Goal: Find specific page/section: Find specific page/section

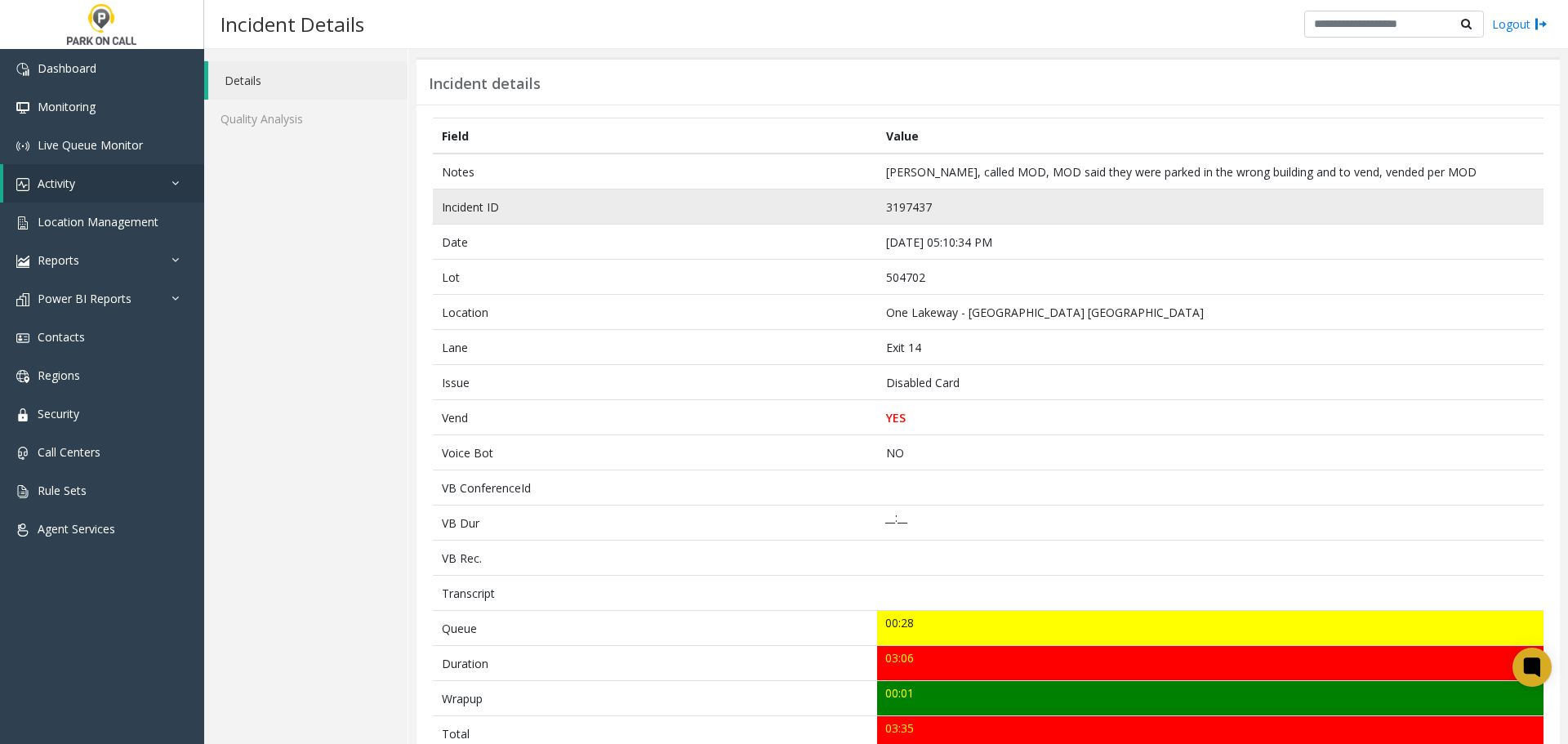
scroll to position [163, 0]
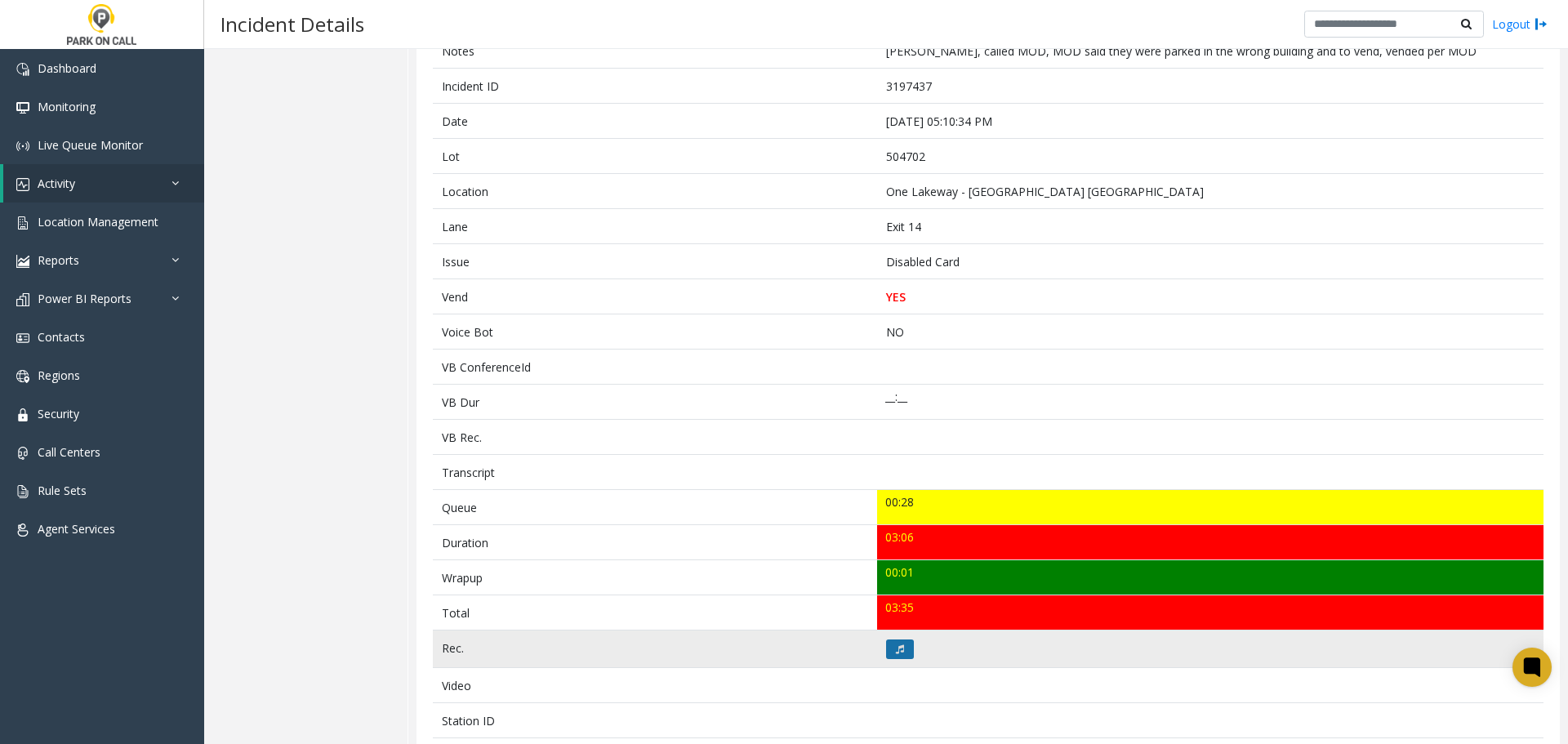
click at [889, 645] on button at bounding box center [900, 649] width 28 height 20
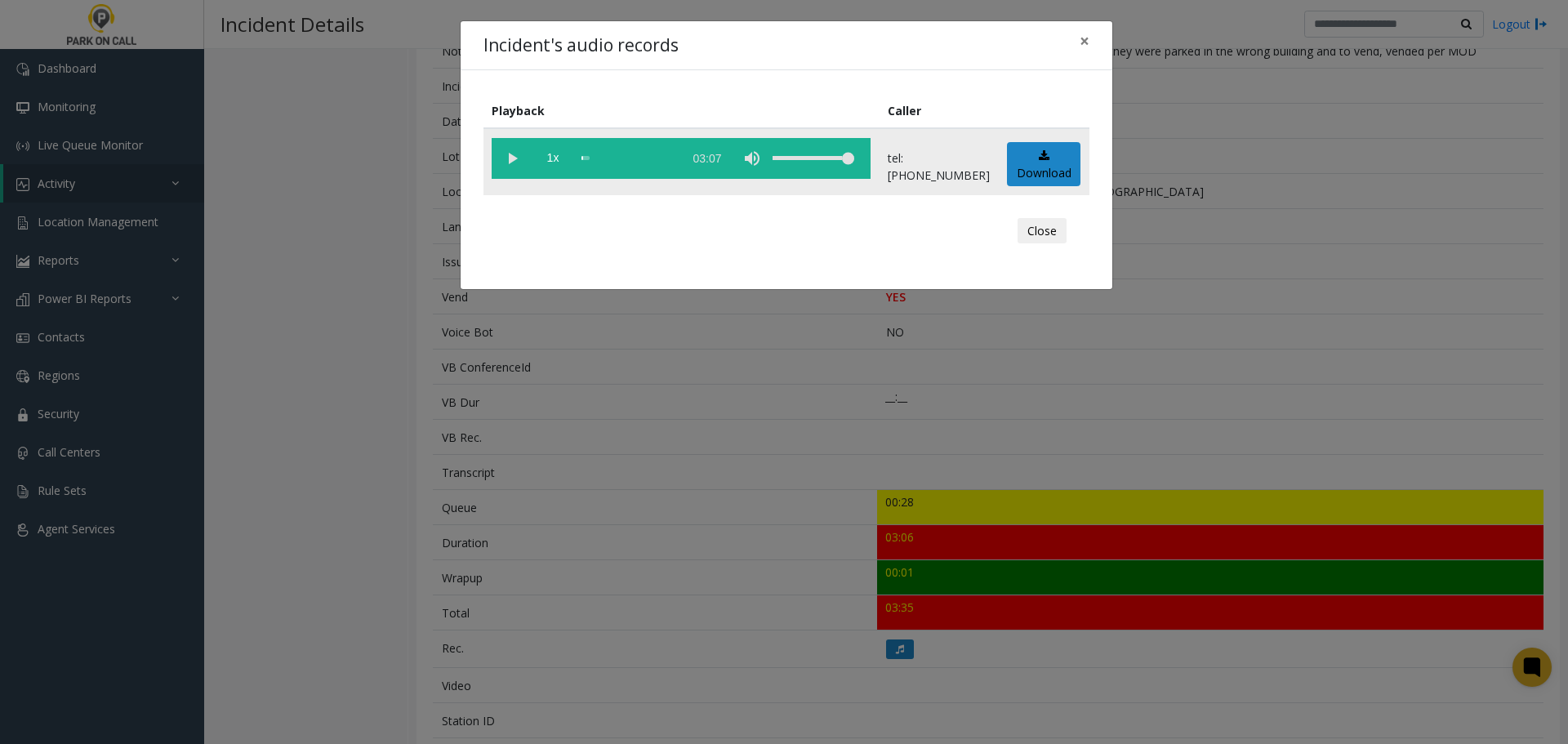
click at [516, 164] on vg-play-pause at bounding box center [512, 159] width 41 height 41
click at [608, 440] on div "Incident's audio records × Playback Caller 1x 03:07 tel:+15047029004 Download C…" at bounding box center [784, 372] width 1568 height 744
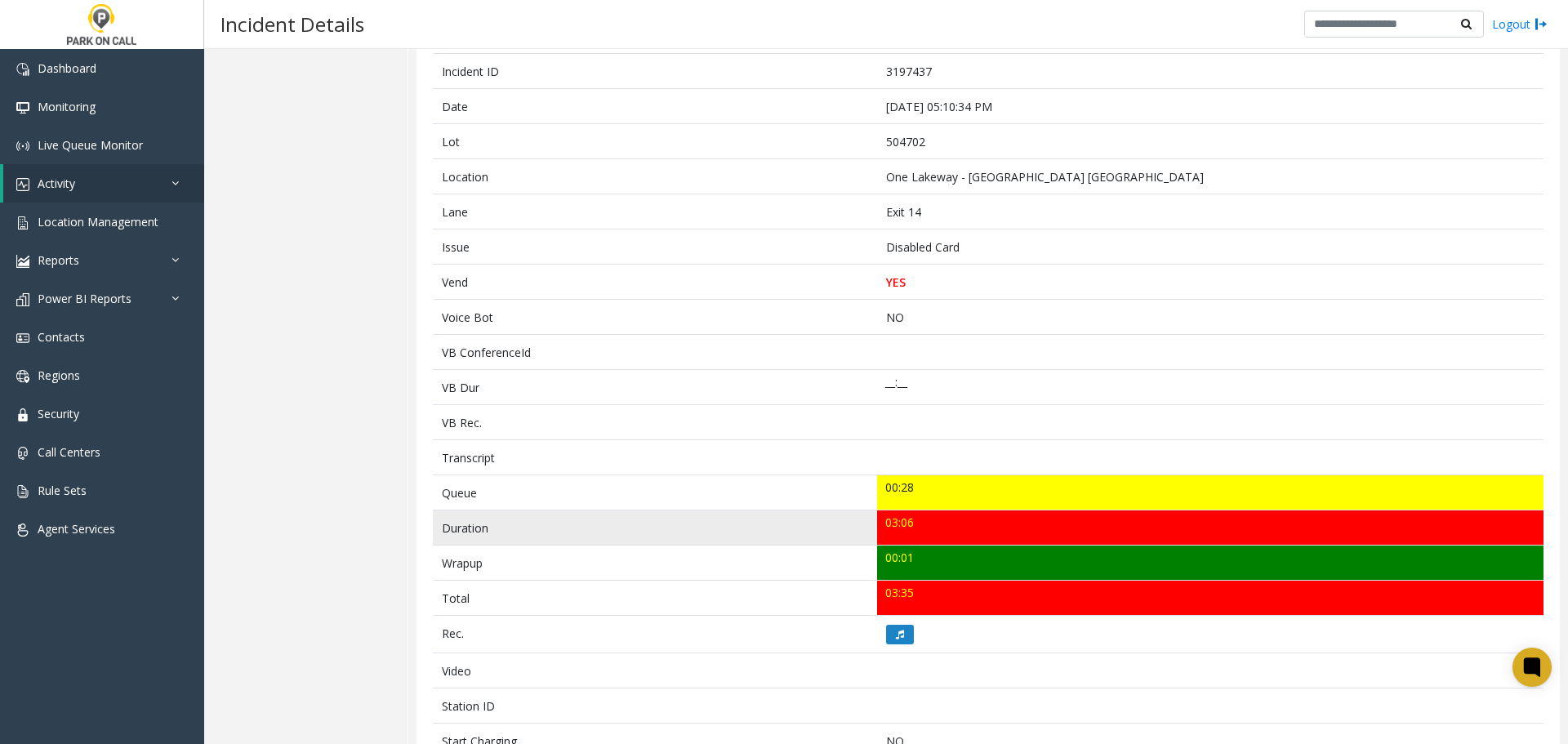
scroll to position [0, 0]
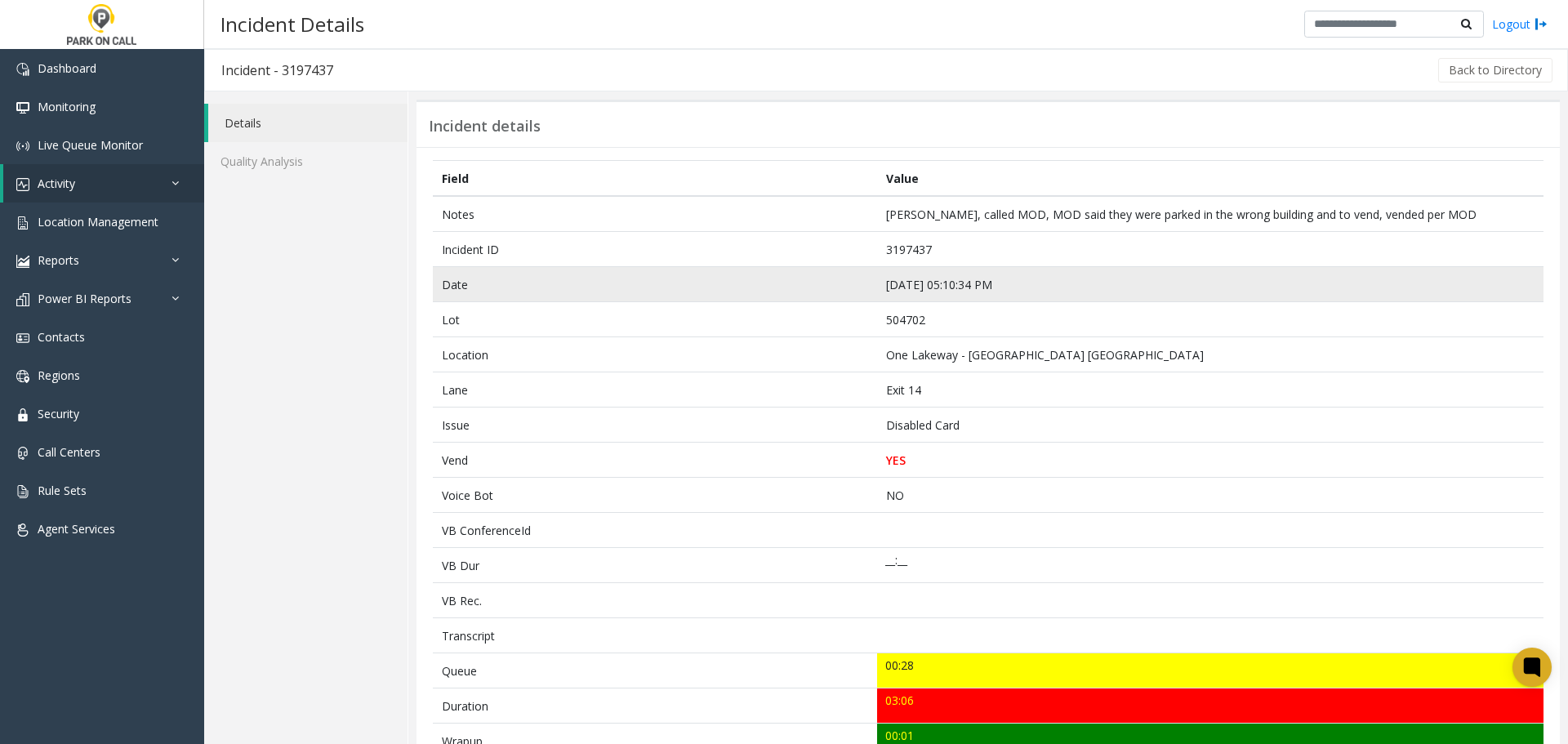
click at [787, 297] on td "Date" at bounding box center [655, 284] width 444 height 35
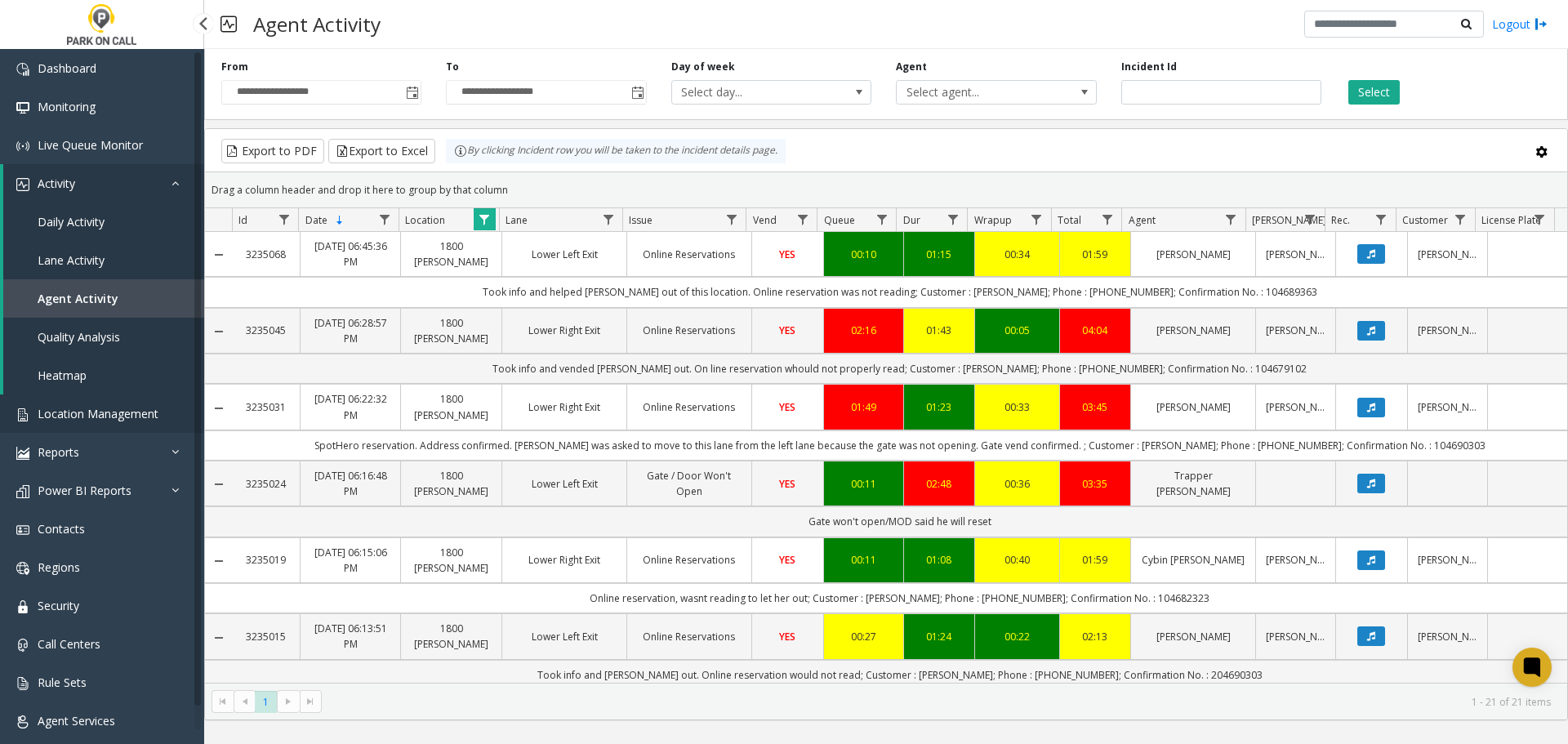
click at [115, 414] on span "Location Management" at bounding box center [97, 413] width 121 height 15
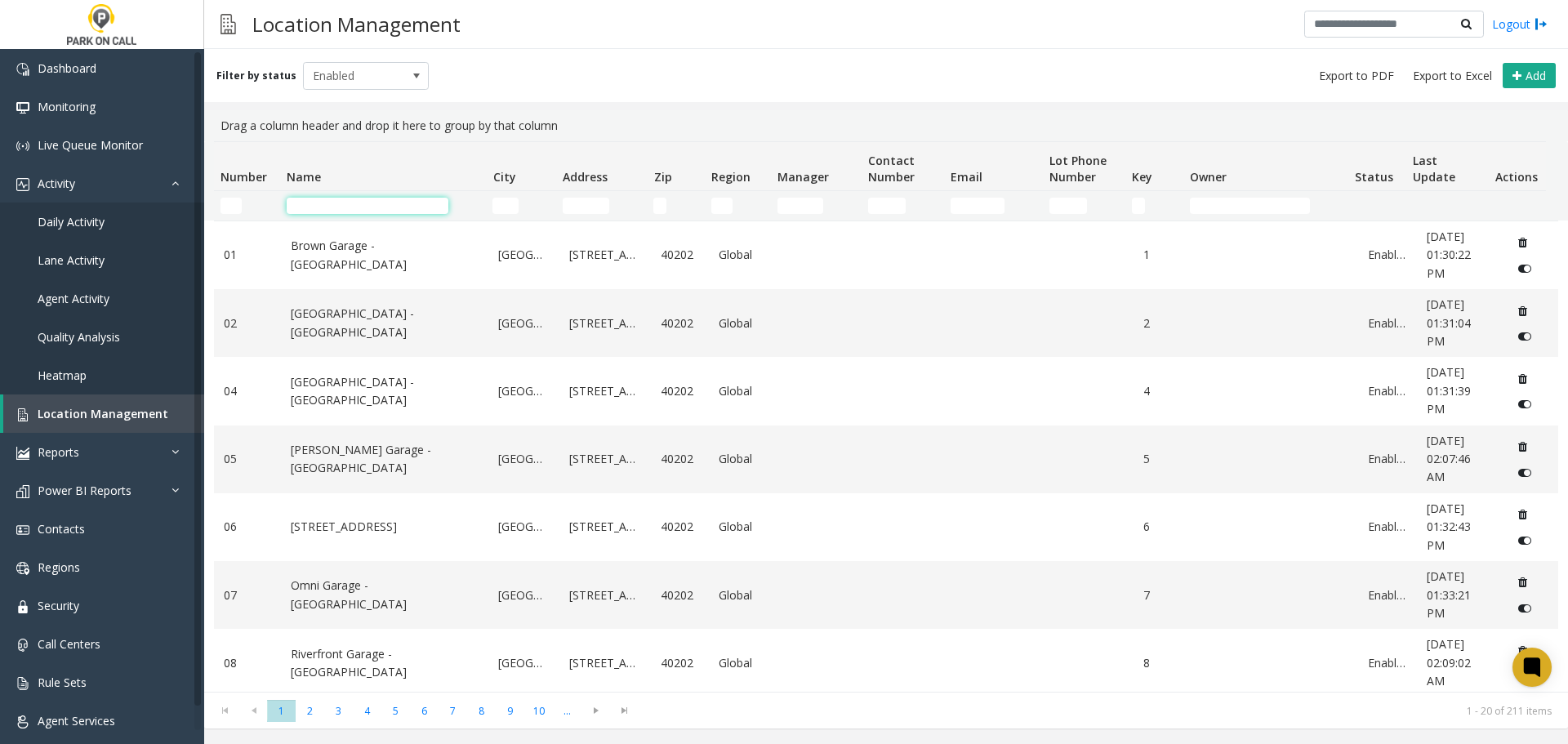
click at [394, 210] on input "Name Filter" at bounding box center [367, 205] width 162 height 16
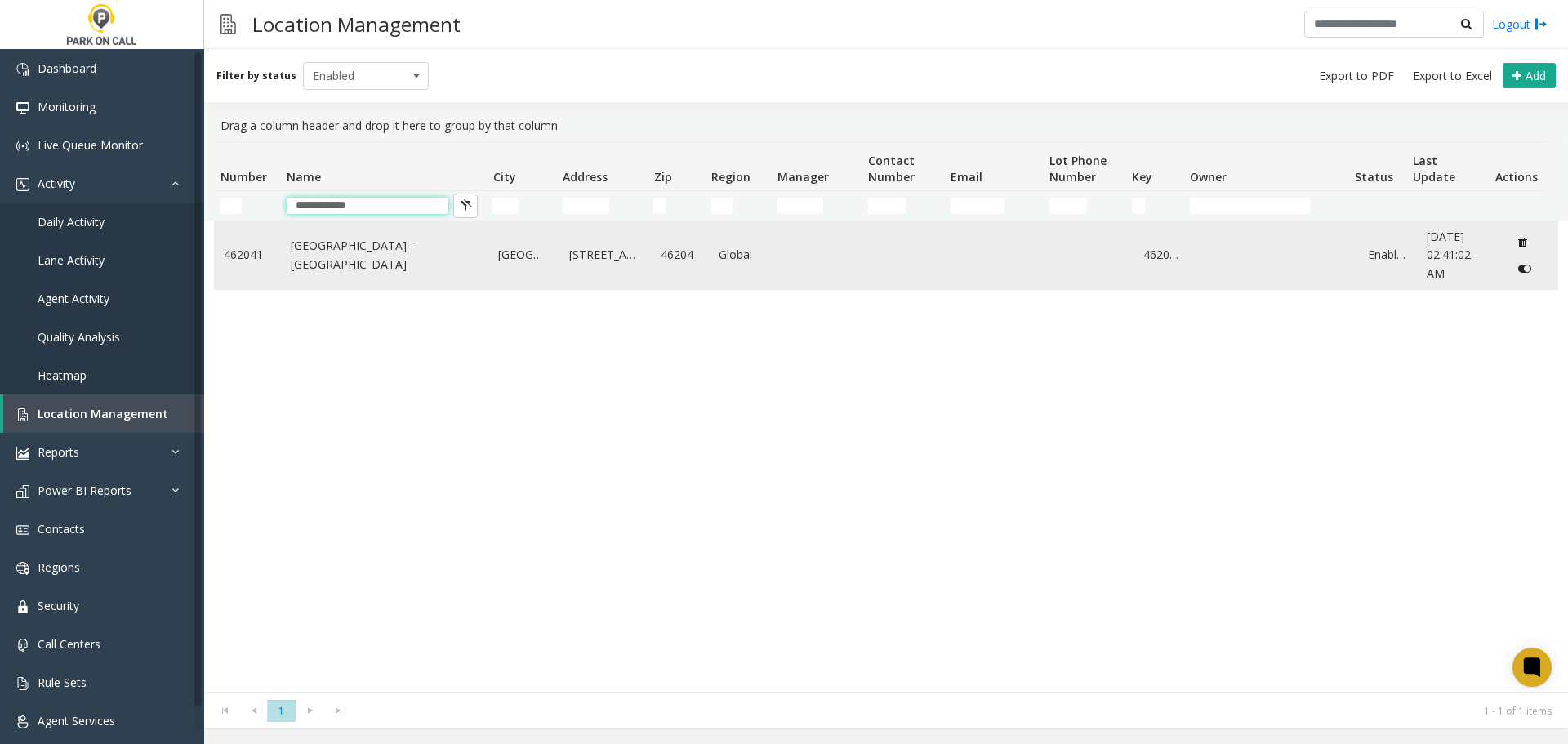
type input "**********"
click at [370, 267] on td "Court Street Garage - IPark" at bounding box center [385, 255] width 208 height 68
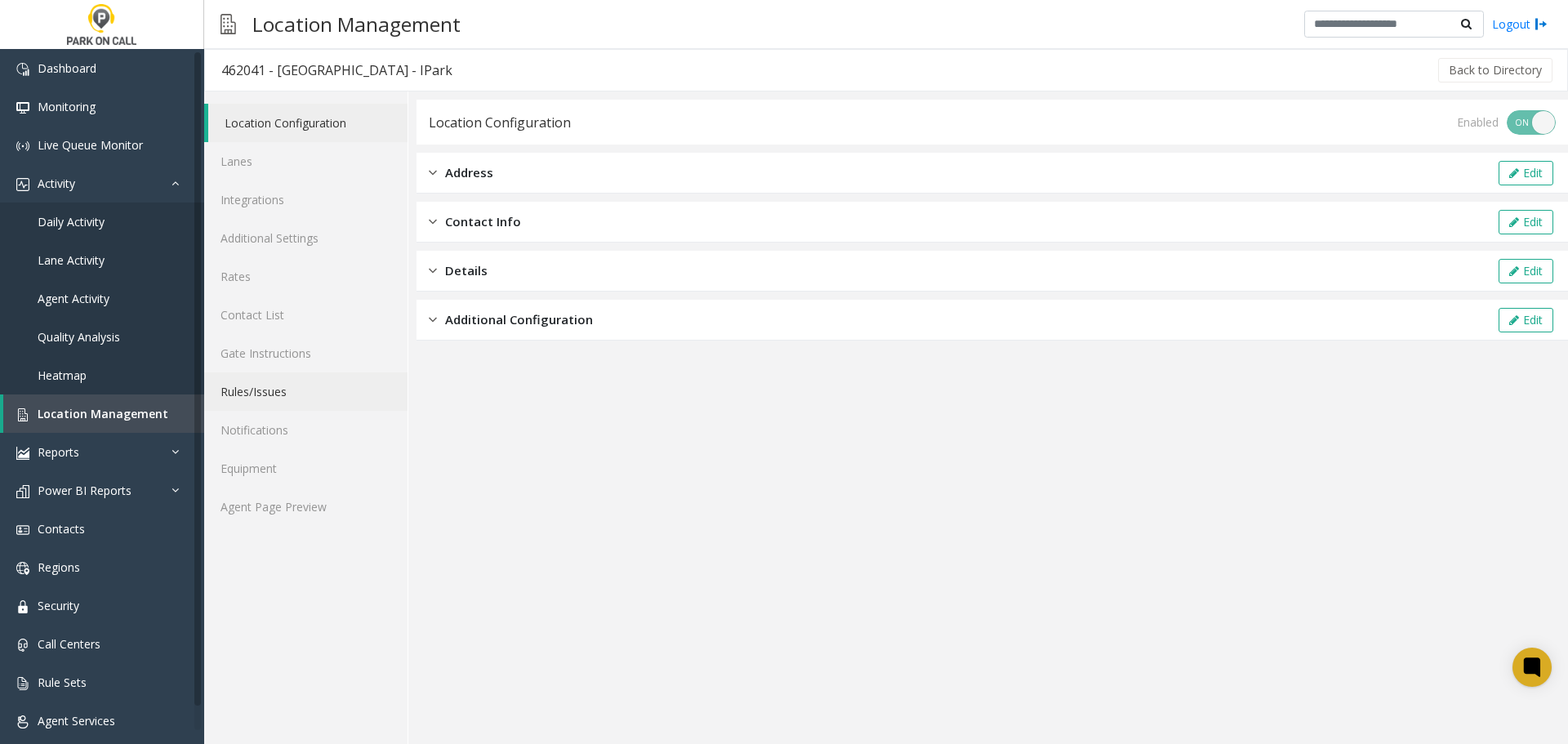
click at [289, 383] on link "Rules/Issues" at bounding box center [306, 391] width 204 height 38
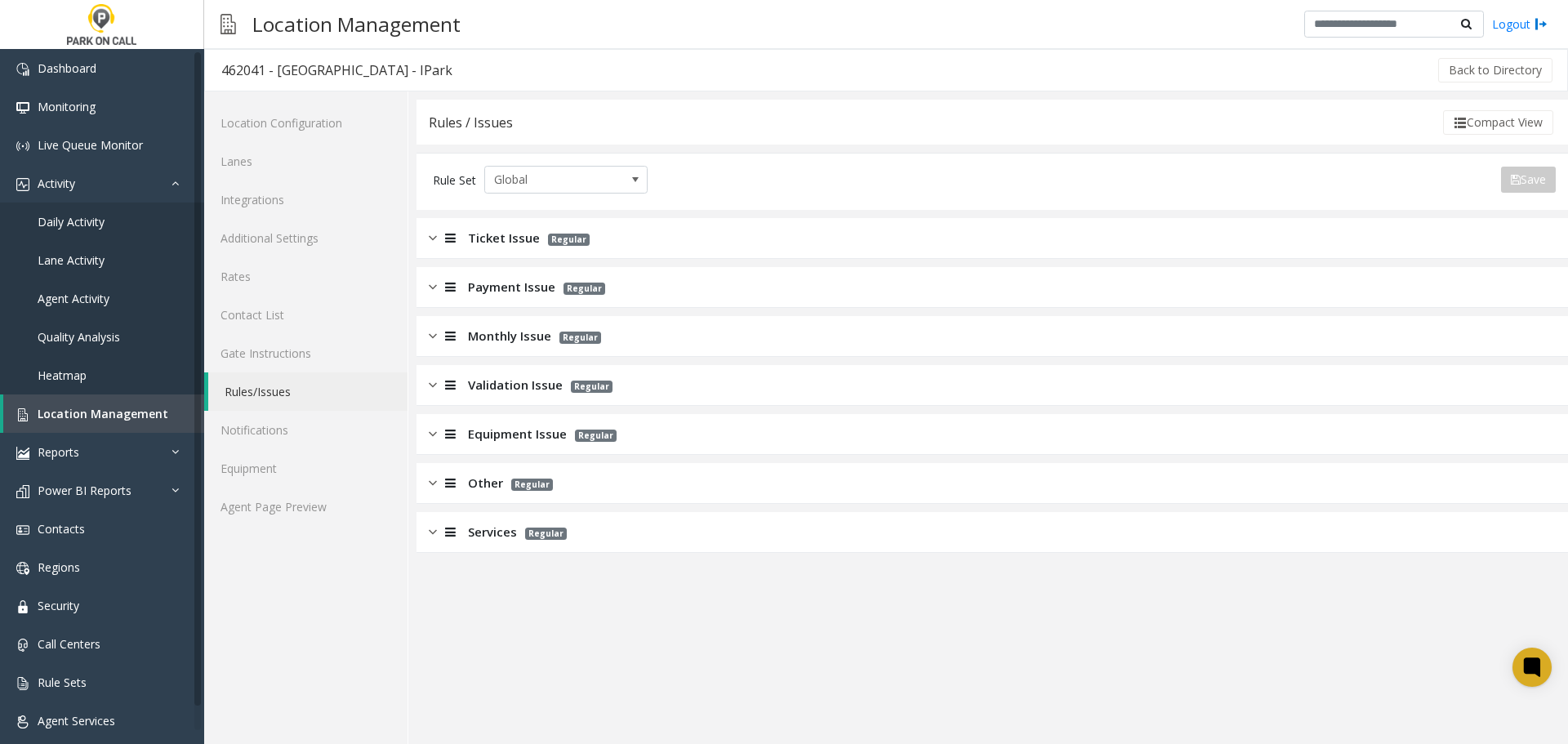
click at [519, 347] on div "Monthly Issue Regular" at bounding box center [992, 337] width 1152 height 41
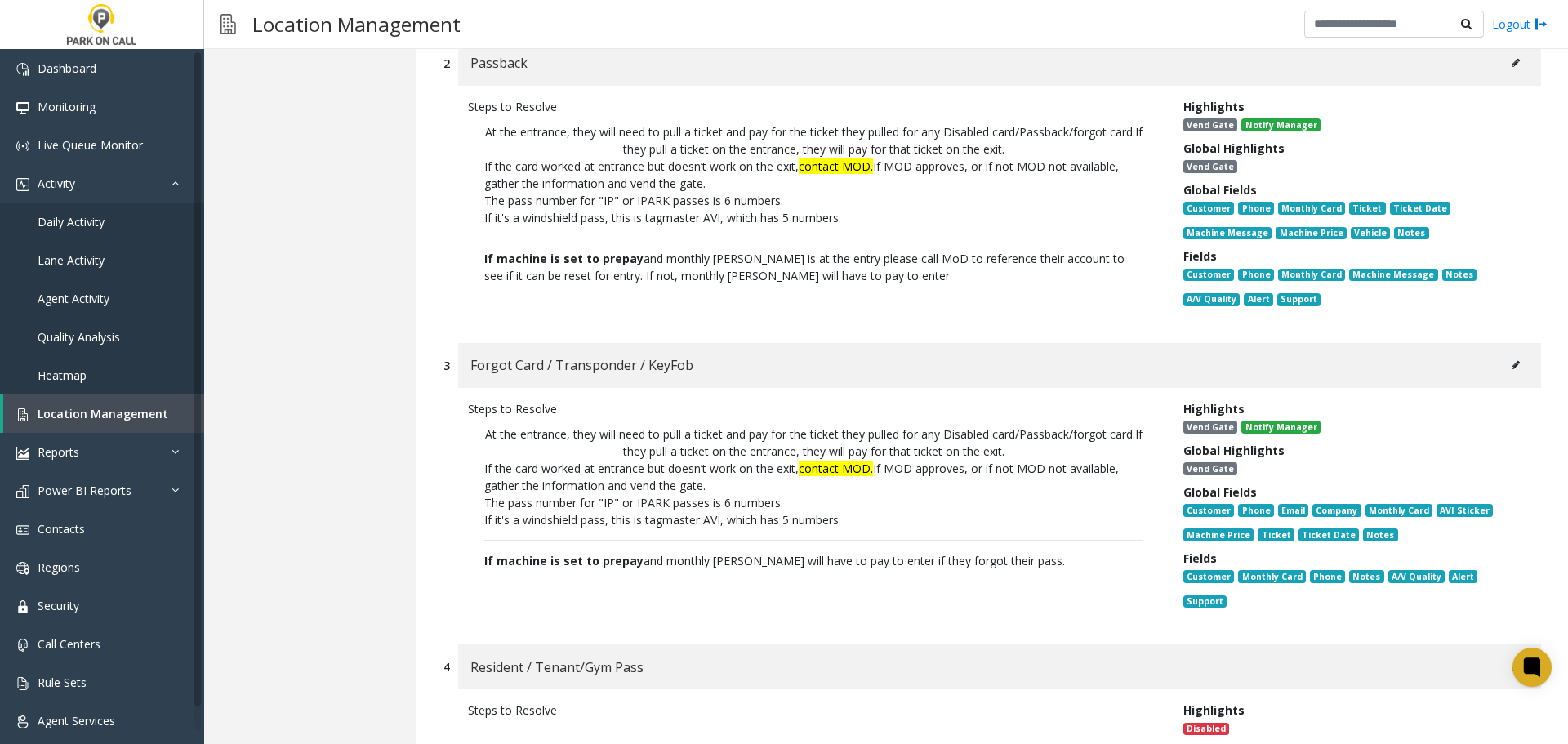
scroll to position [653, 0]
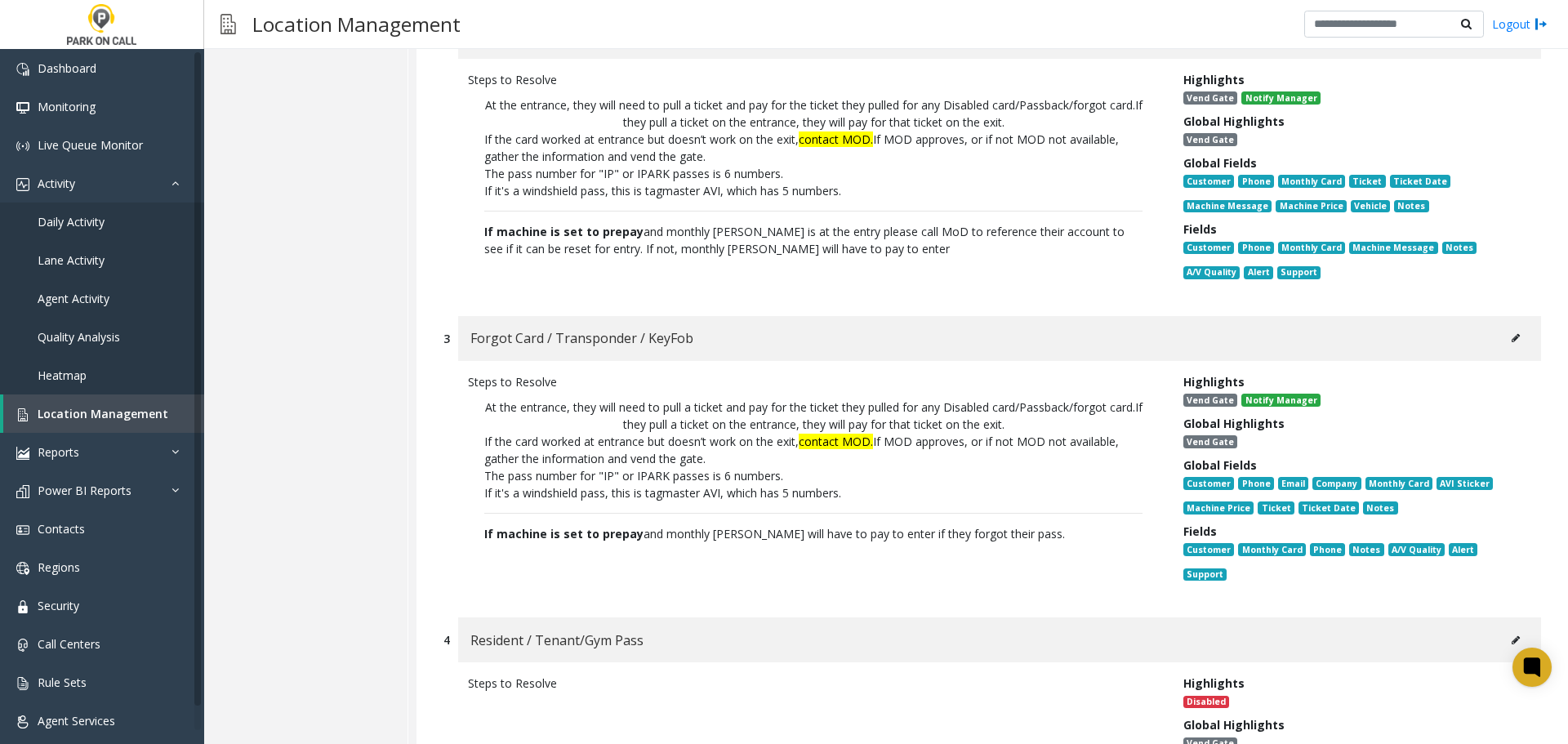
drag, startPoint x: 491, startPoint y: 404, endPoint x: 1100, endPoint y: 428, distance: 609.5
click at [1100, 428] on p "At the entrance, they will need to pull a ticket and pay for the ticket they pu…" at bounding box center [813, 415] width 658 height 34
click at [1042, 499] on p "If it's a windshield pass, this is tagmaster AVI, which has 5 numbers." at bounding box center [813, 492] width 658 height 17
click at [110, 407] on span "Location Management" at bounding box center [103, 413] width 130 height 15
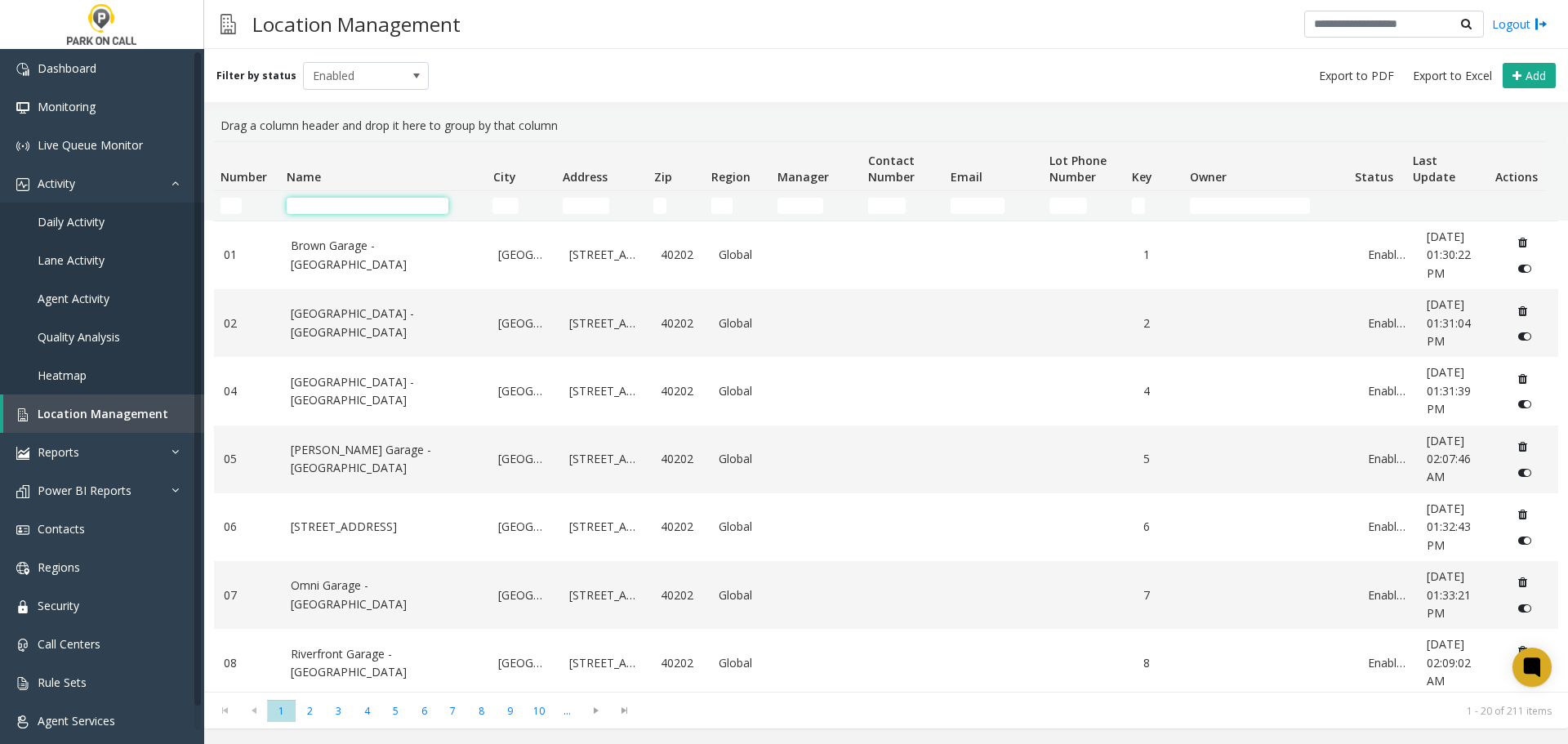
click at [407, 206] on input "Name Filter" at bounding box center [367, 205] width 162 height 16
type input "*"
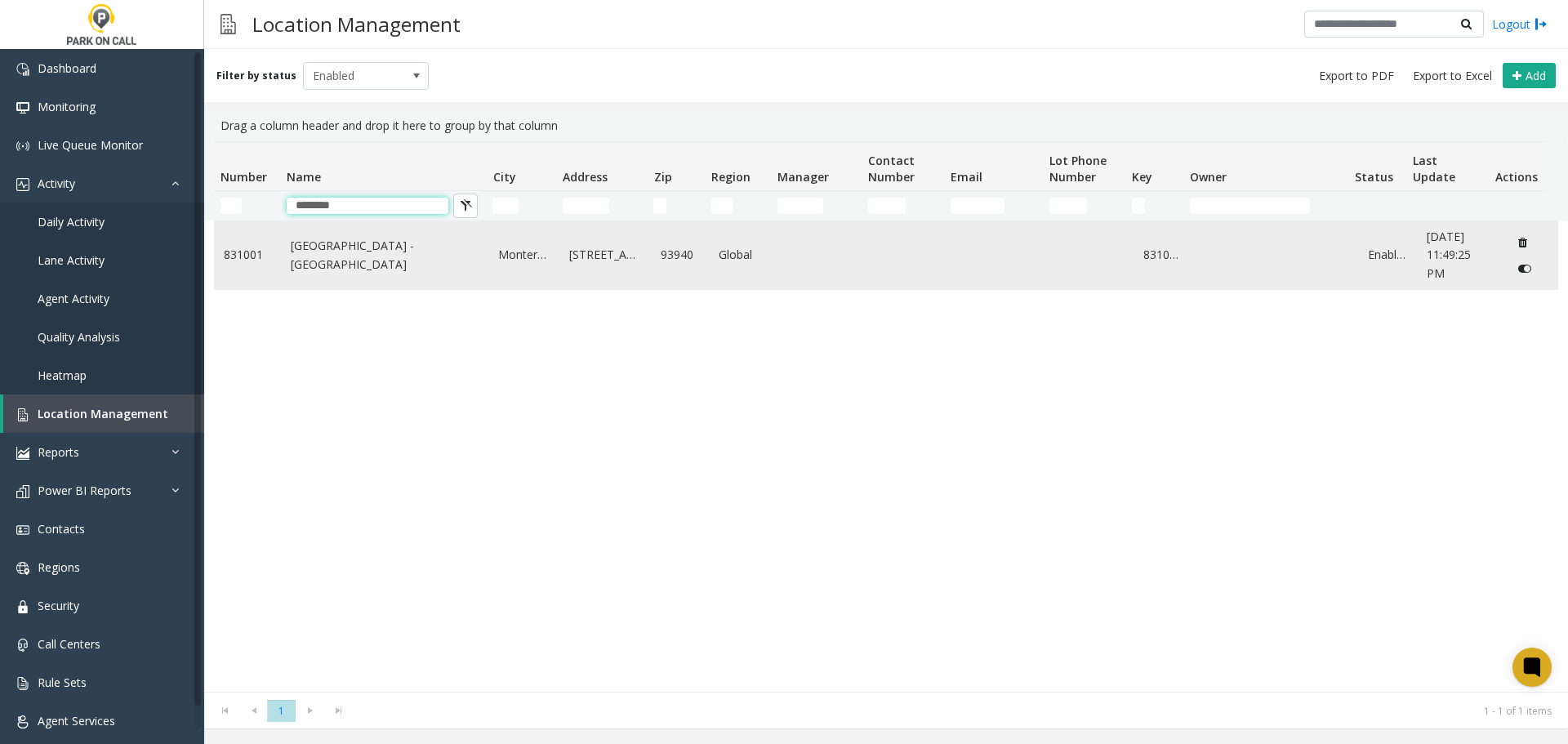
type input "********"
click at [367, 252] on link "[GEOGRAPHIC_DATA] - [GEOGRAPHIC_DATA]" at bounding box center [384, 255] width 189 height 37
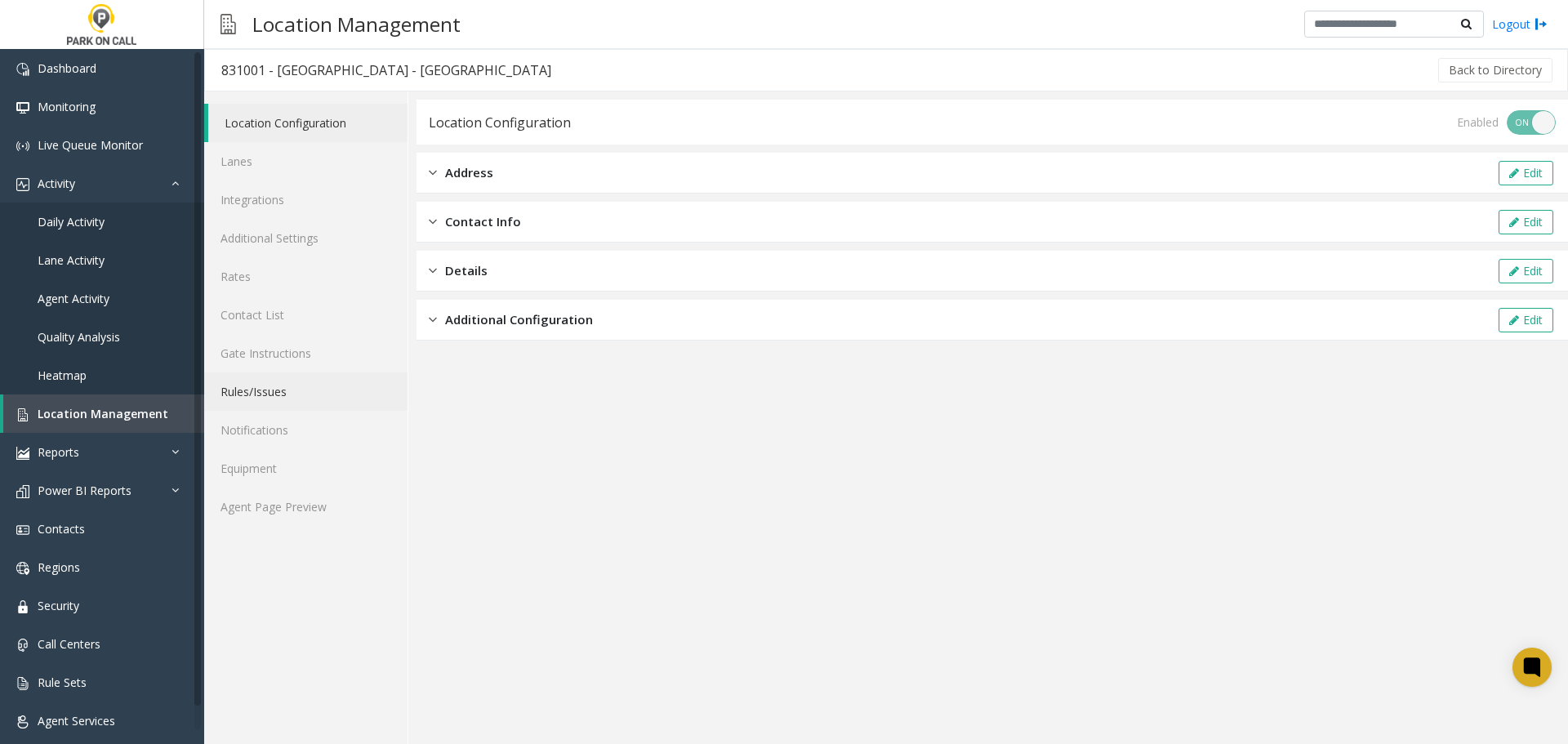
click at [270, 396] on link "Rules/Issues" at bounding box center [306, 391] width 204 height 38
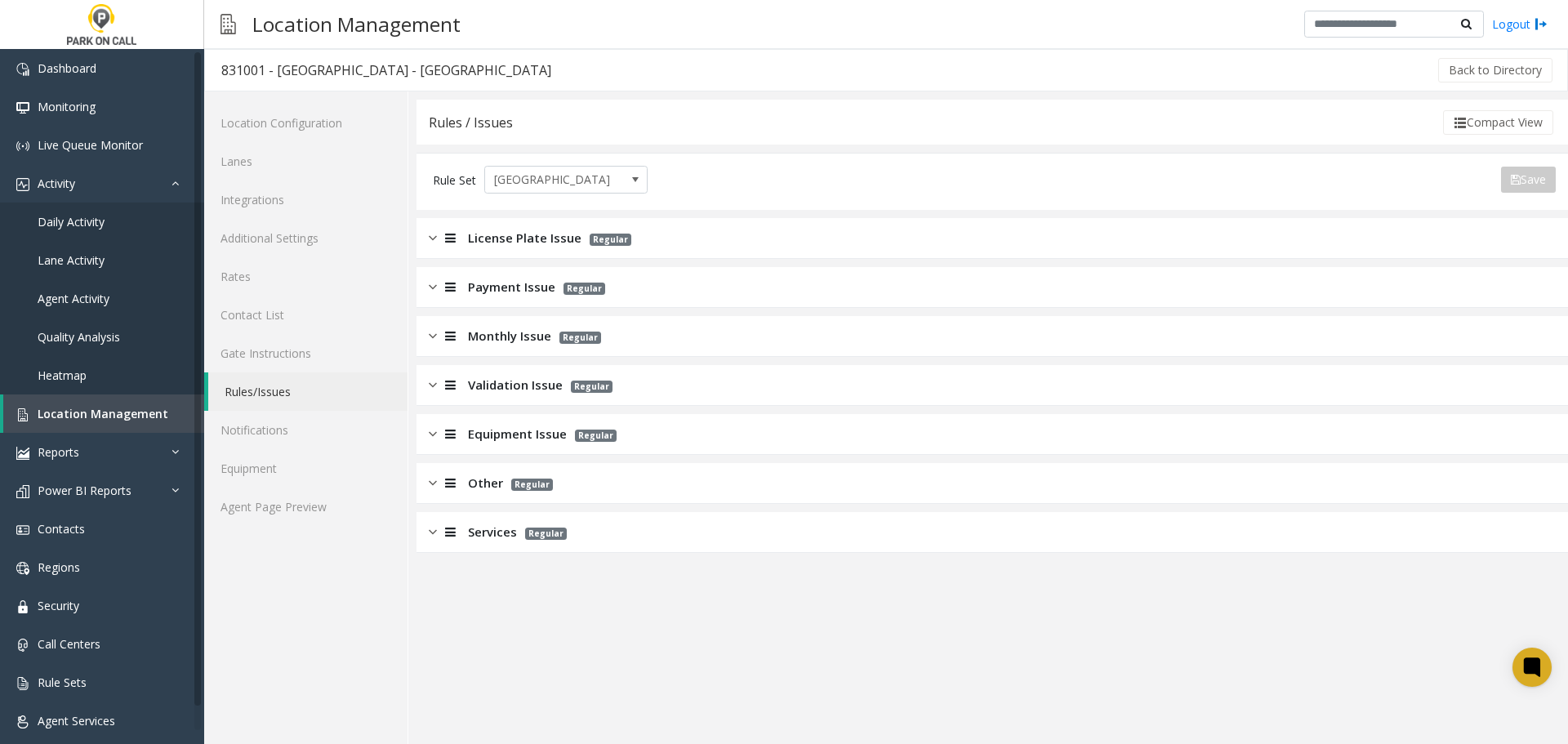
click at [653, 233] on div "License Plate Issue Regular" at bounding box center [992, 238] width 1152 height 41
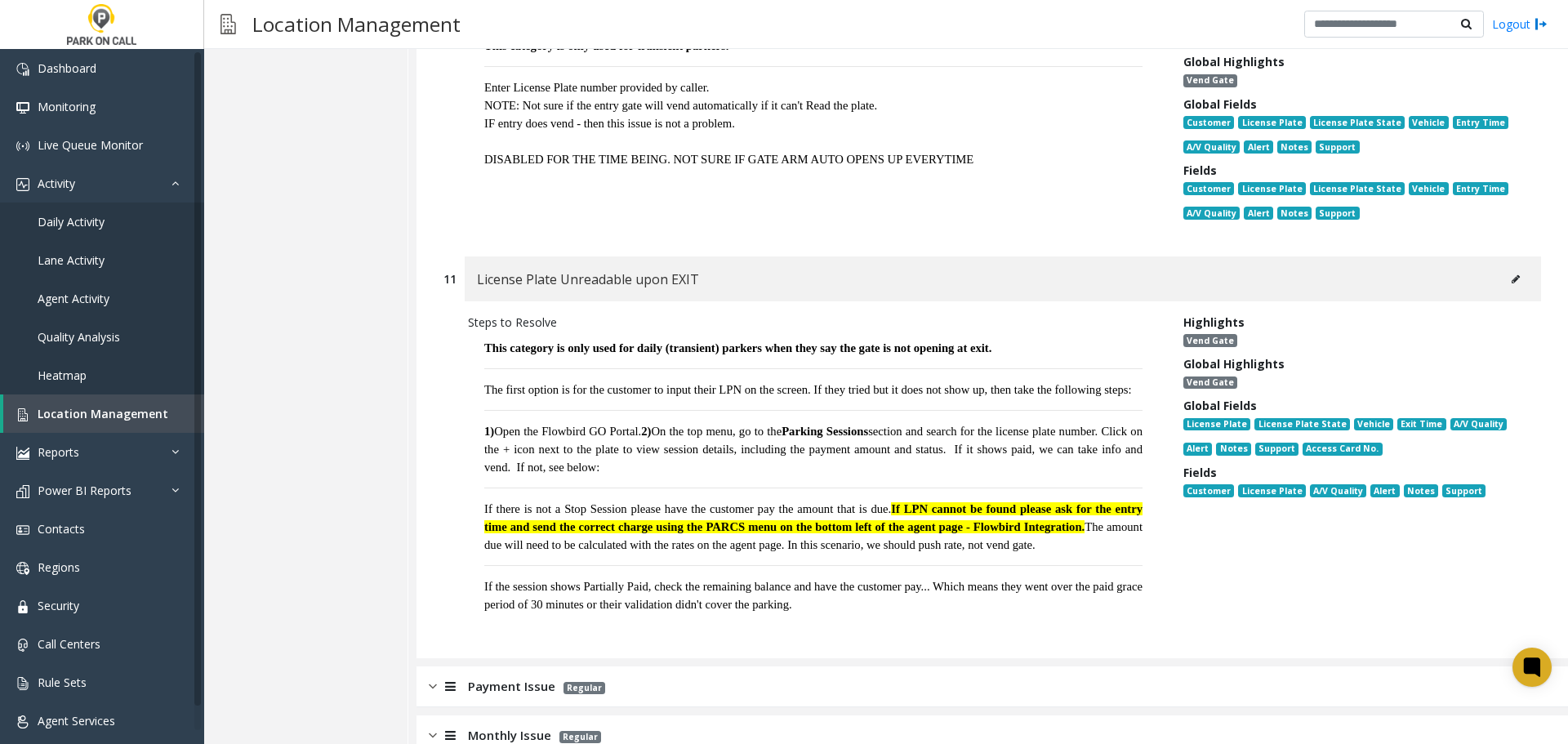
scroll to position [2450, 0]
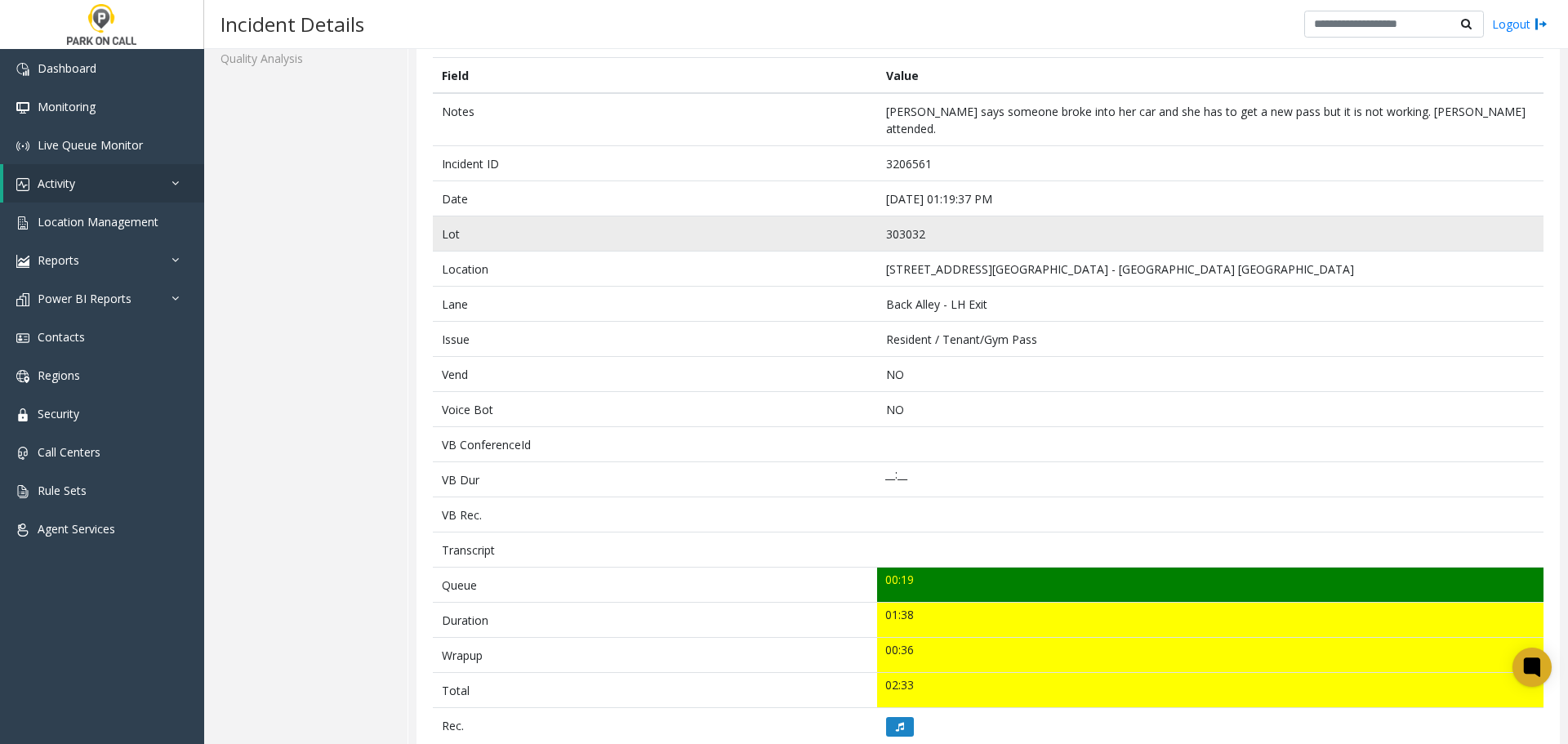
scroll to position [544, 0]
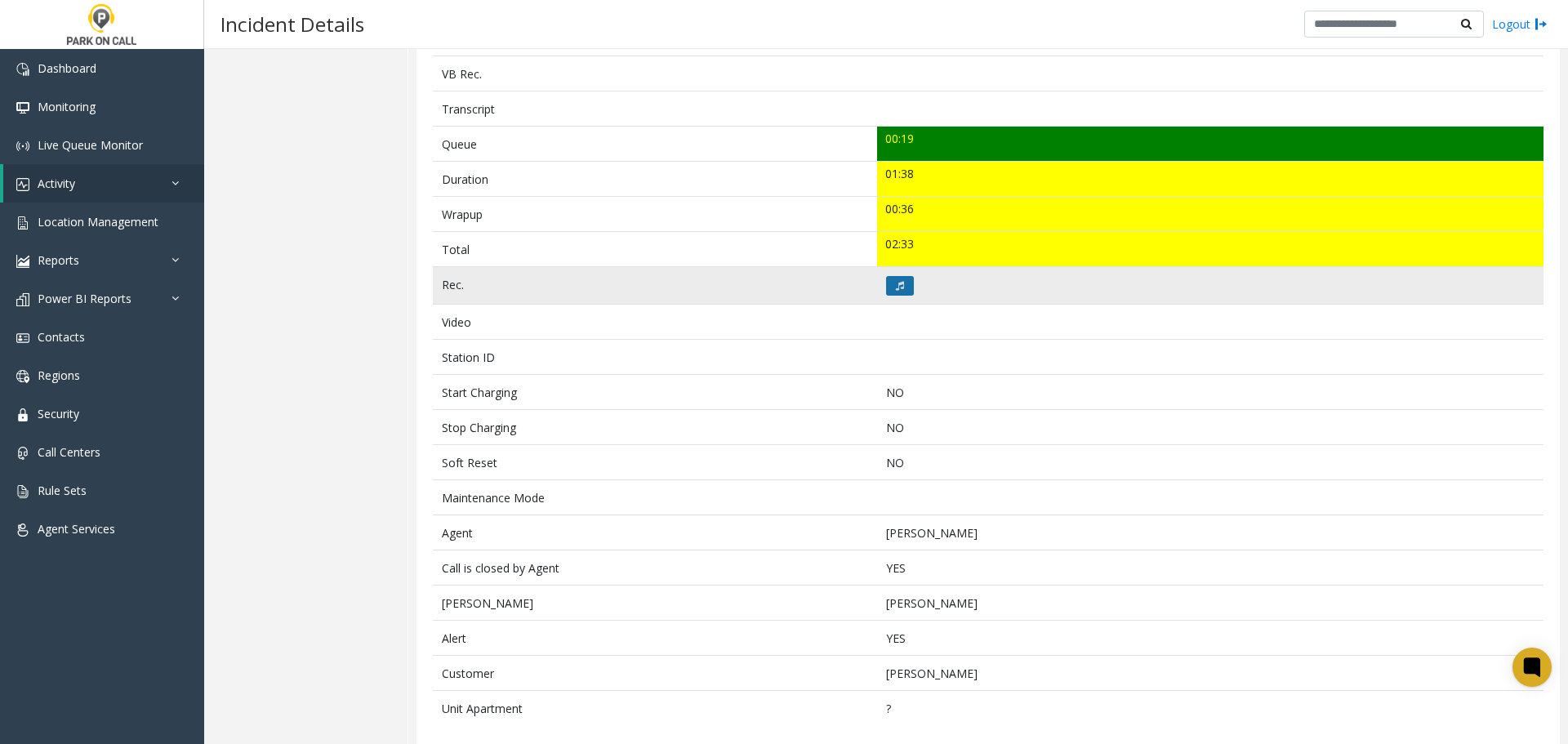
click at [899, 281] on icon at bounding box center [900, 286] width 8 height 10
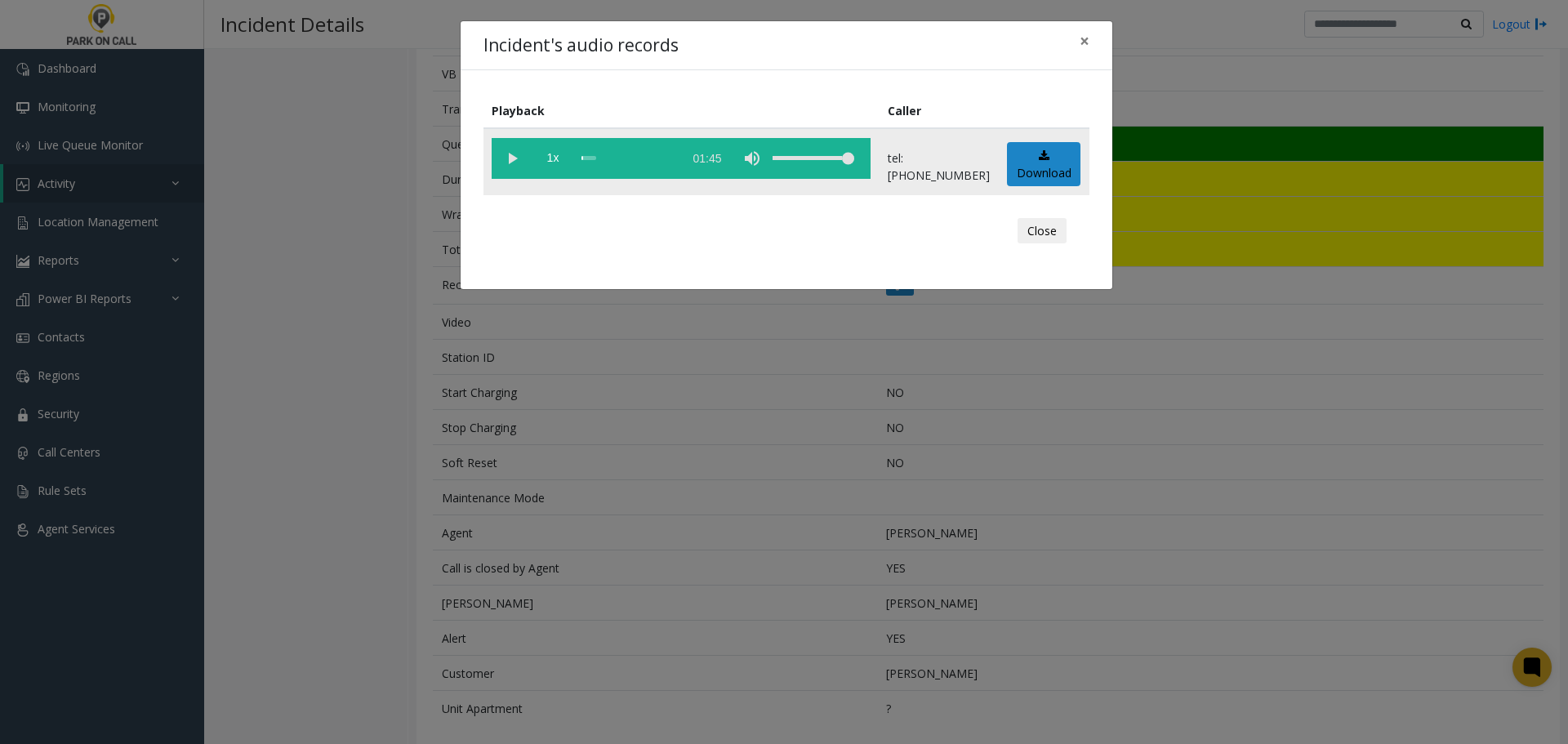
click at [519, 159] on vg-play-pause at bounding box center [512, 159] width 41 height 41
click at [597, 405] on div "Incident's audio records × Playback Caller 1x 01:45 tel:3030329002 Download Clo…" at bounding box center [784, 372] width 1568 height 744
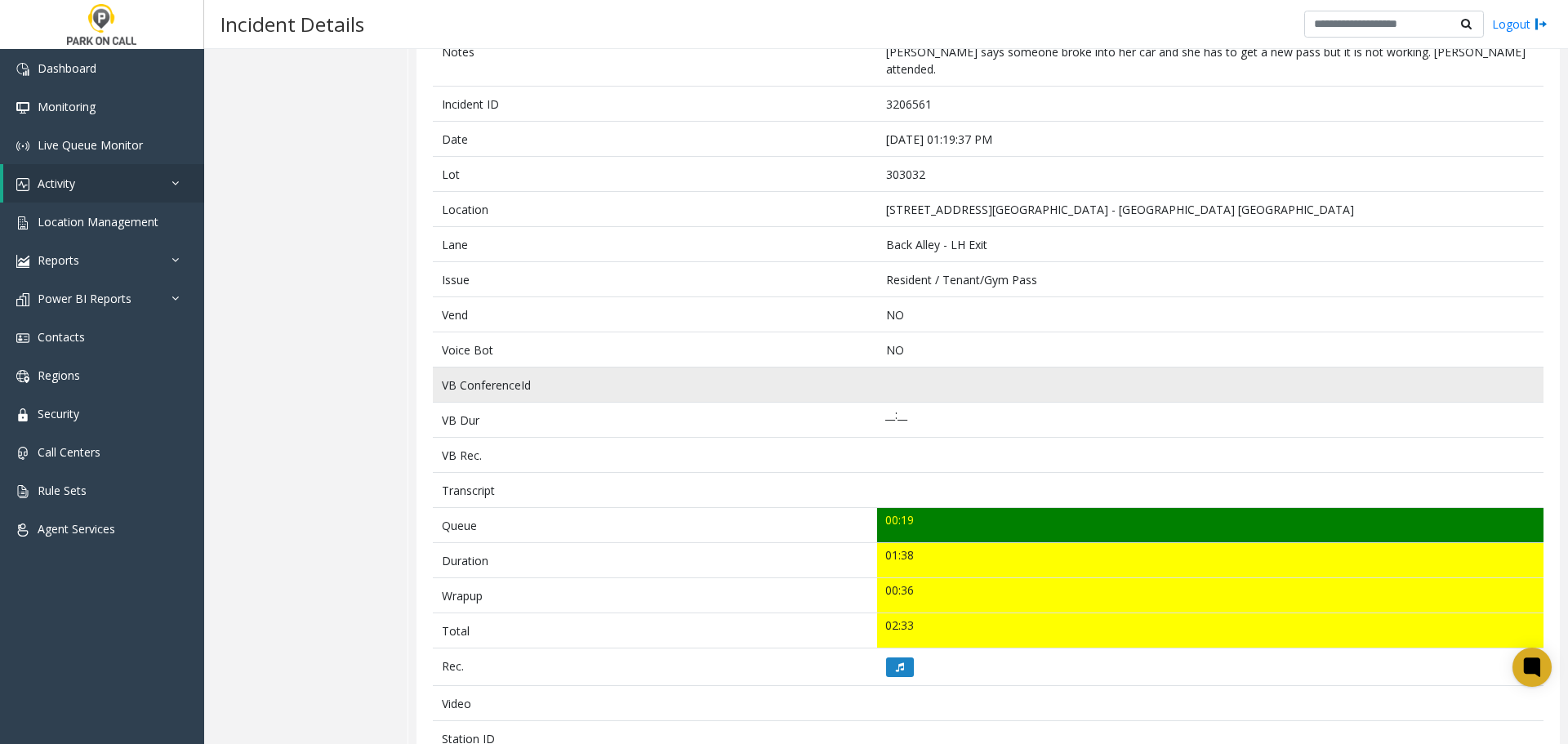
scroll to position [163, 0]
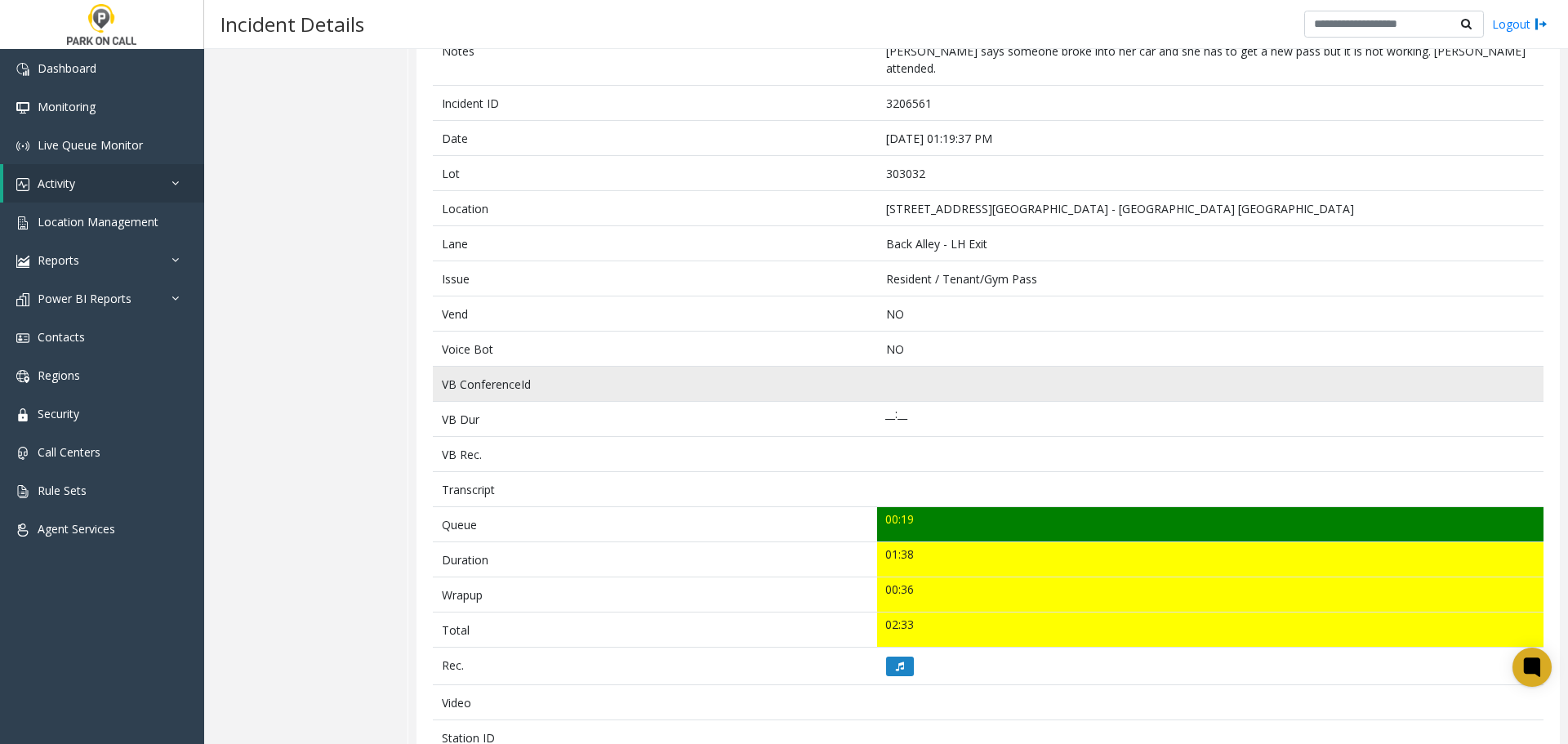
click at [743, 379] on td "VB ConferenceId" at bounding box center [655, 384] width 444 height 35
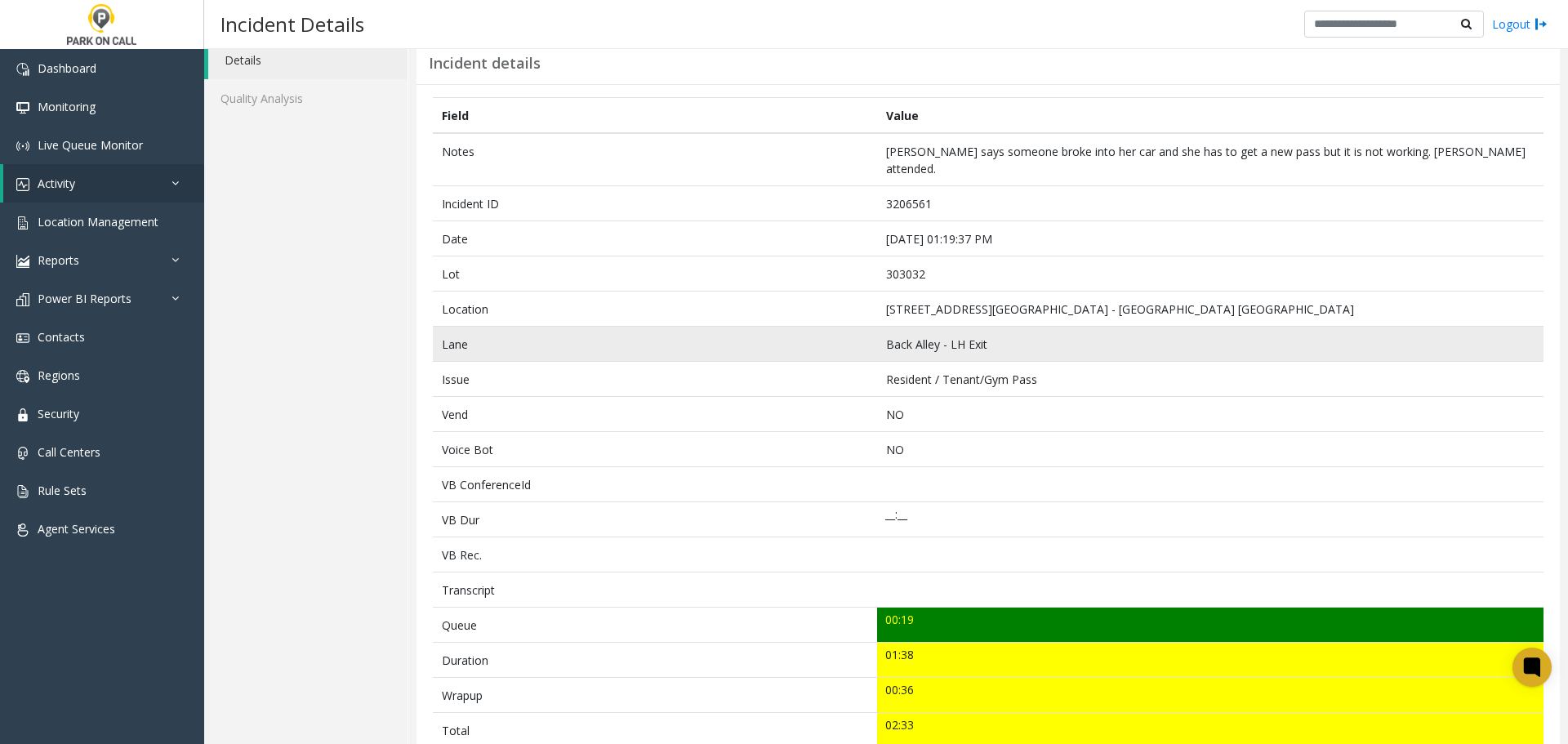
scroll to position [0, 0]
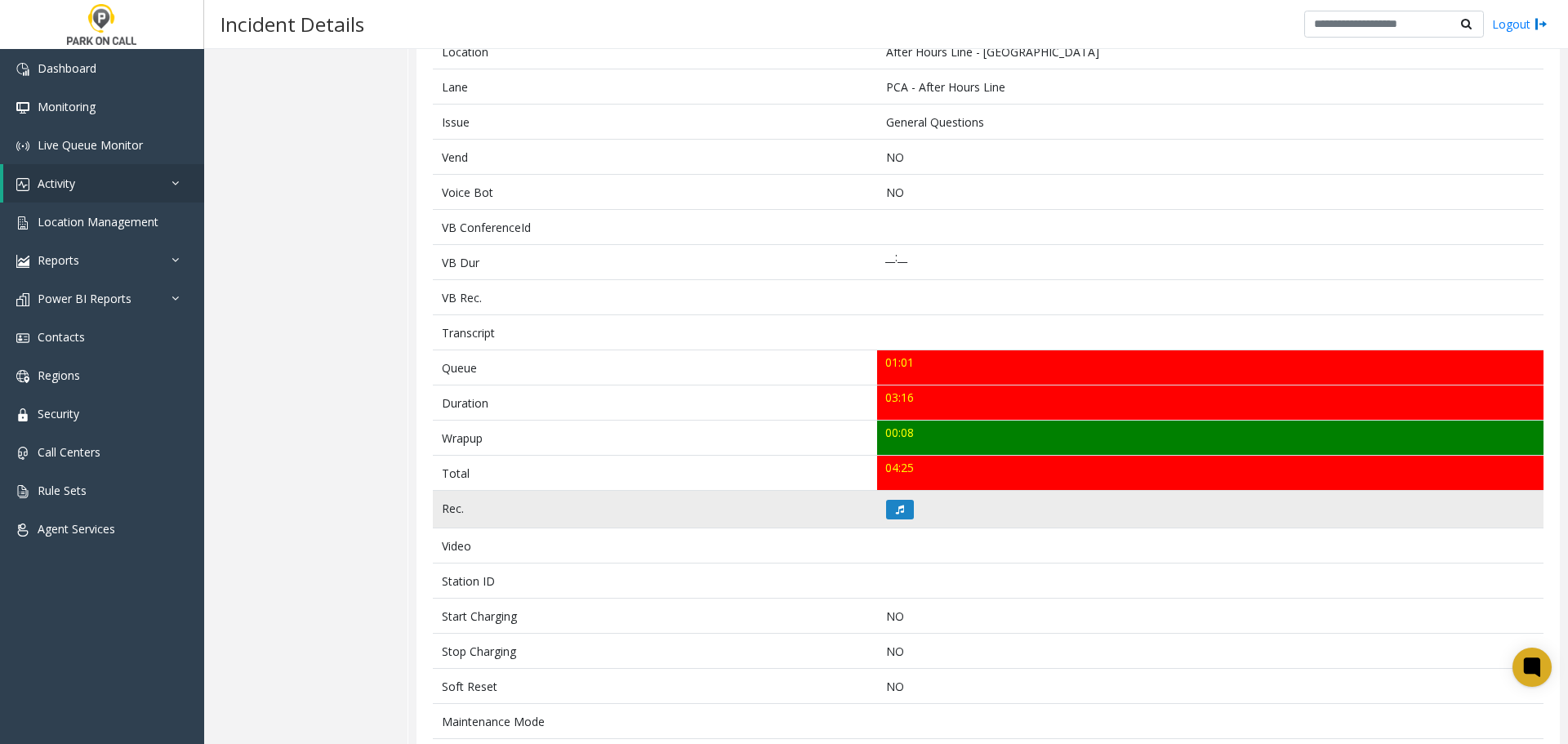
scroll to position [327, 0]
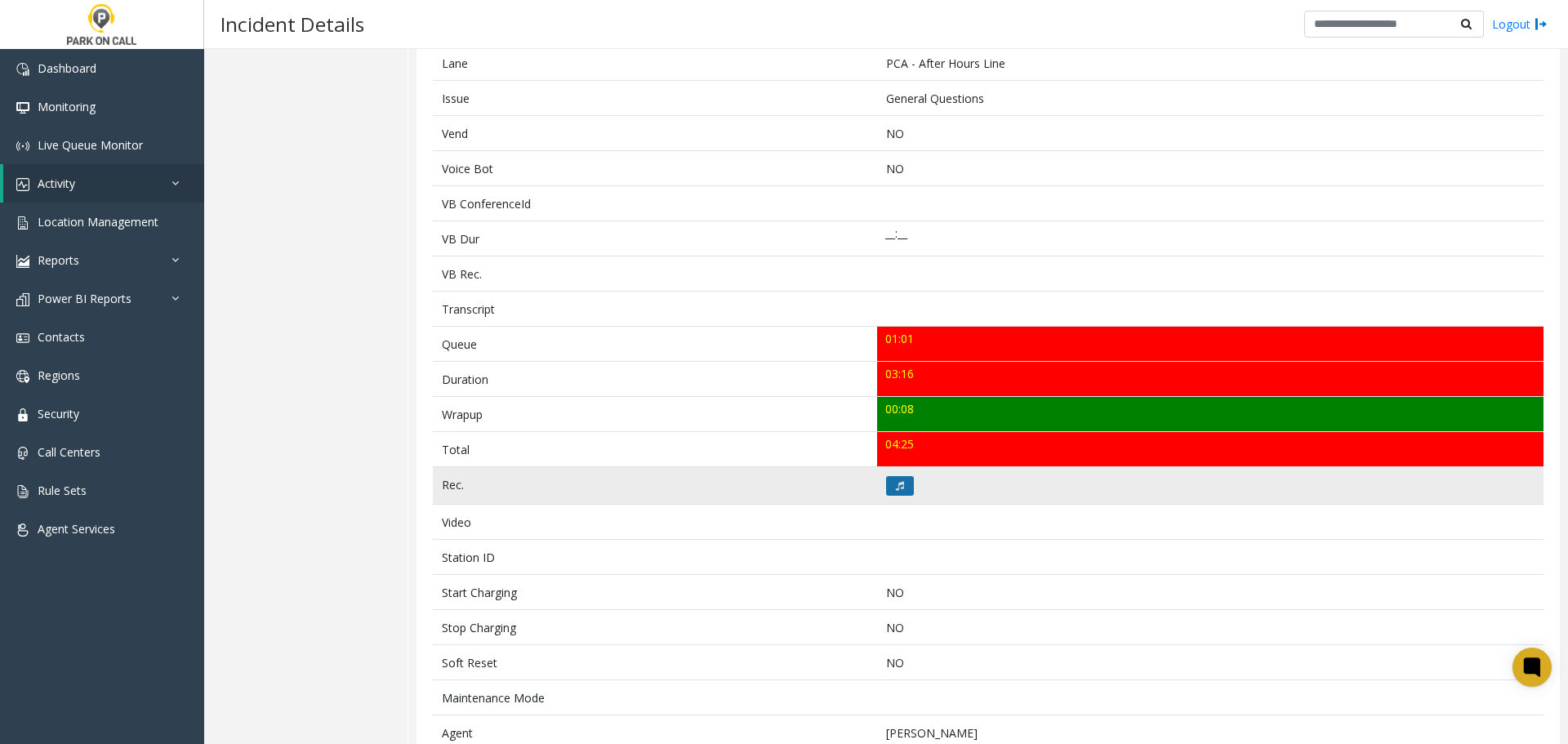
click at [888, 496] on td at bounding box center [1211, 486] width 667 height 38
click at [893, 493] on button at bounding box center [900, 486] width 28 height 20
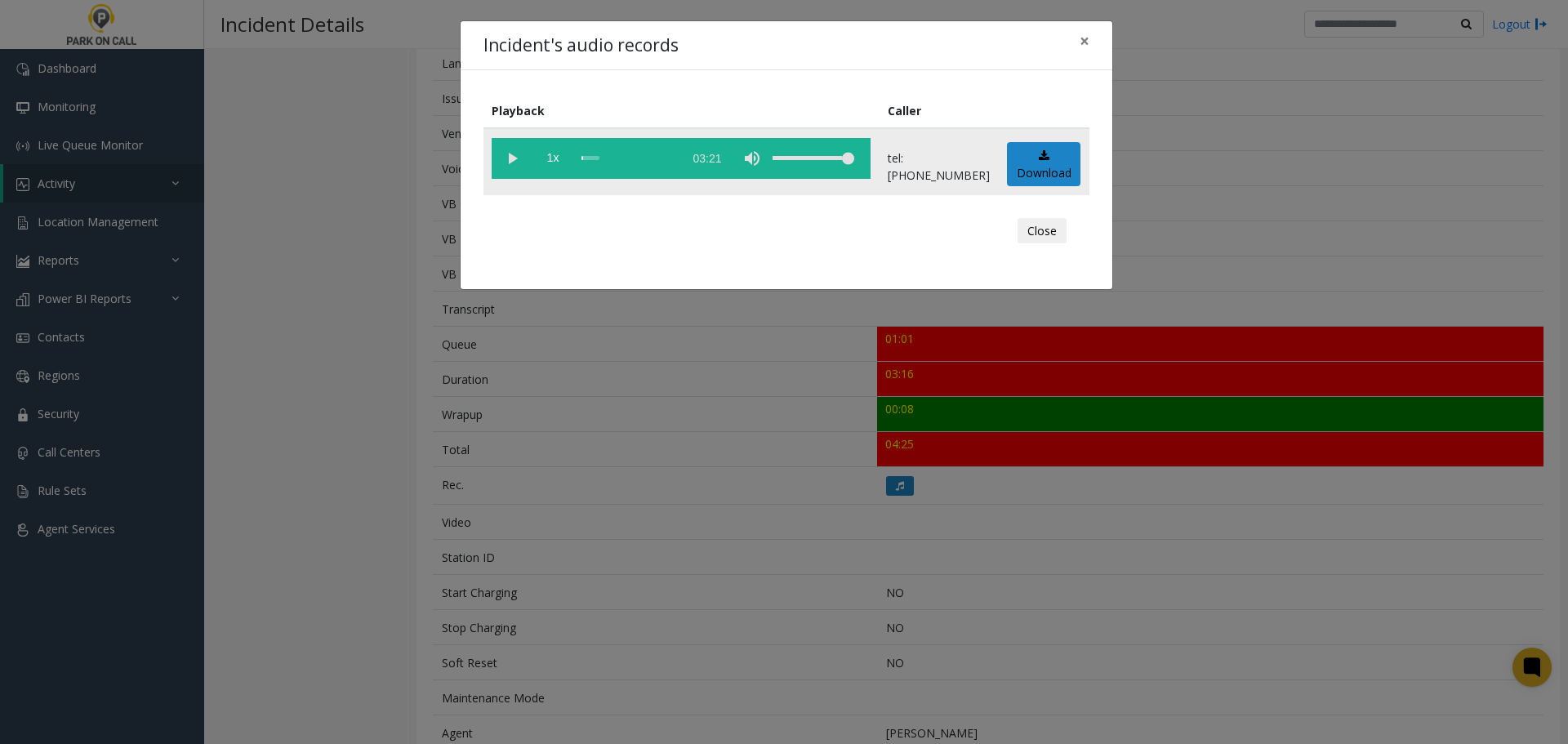
click at [515, 168] on vg-play-pause at bounding box center [512, 159] width 41 height 41
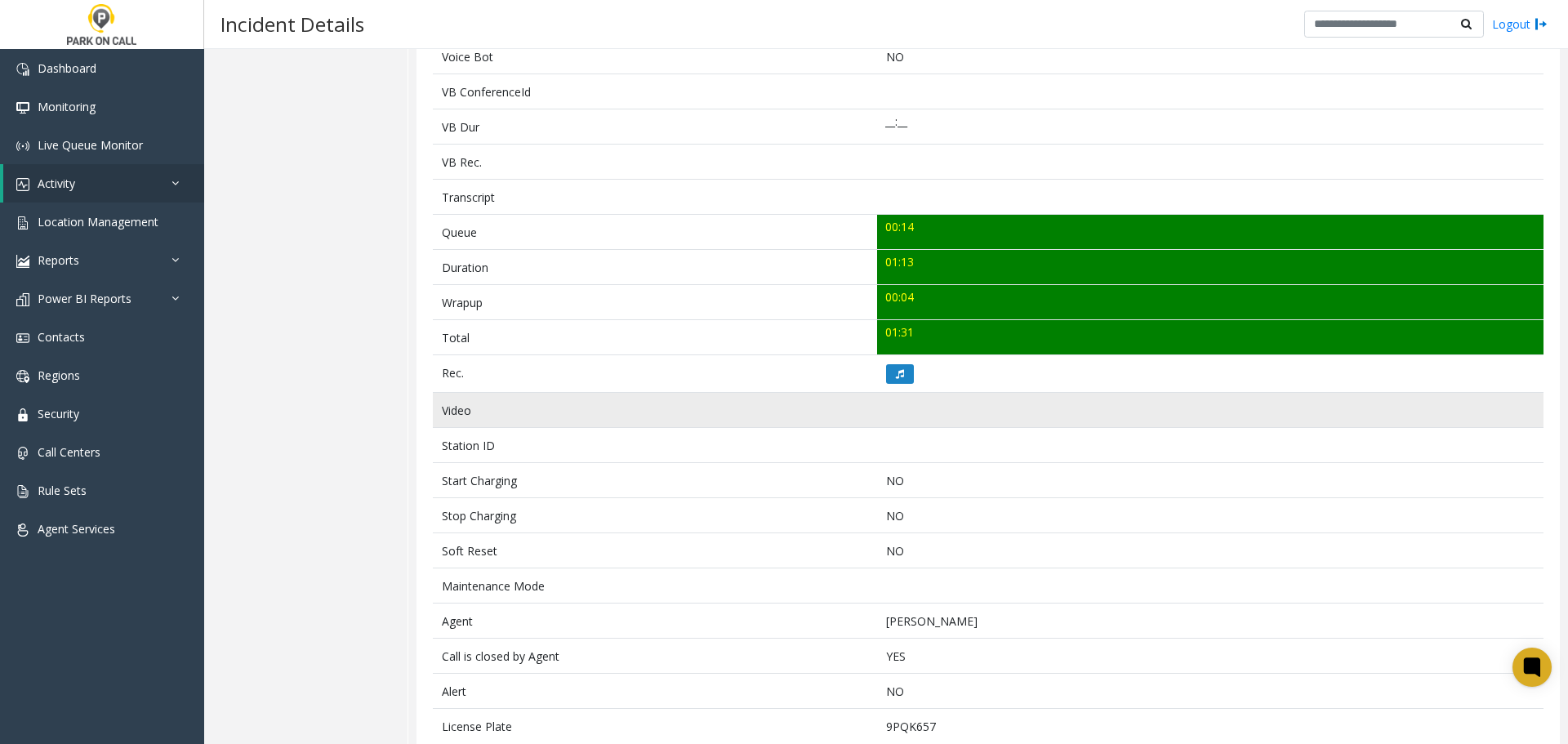
scroll to position [473, 0]
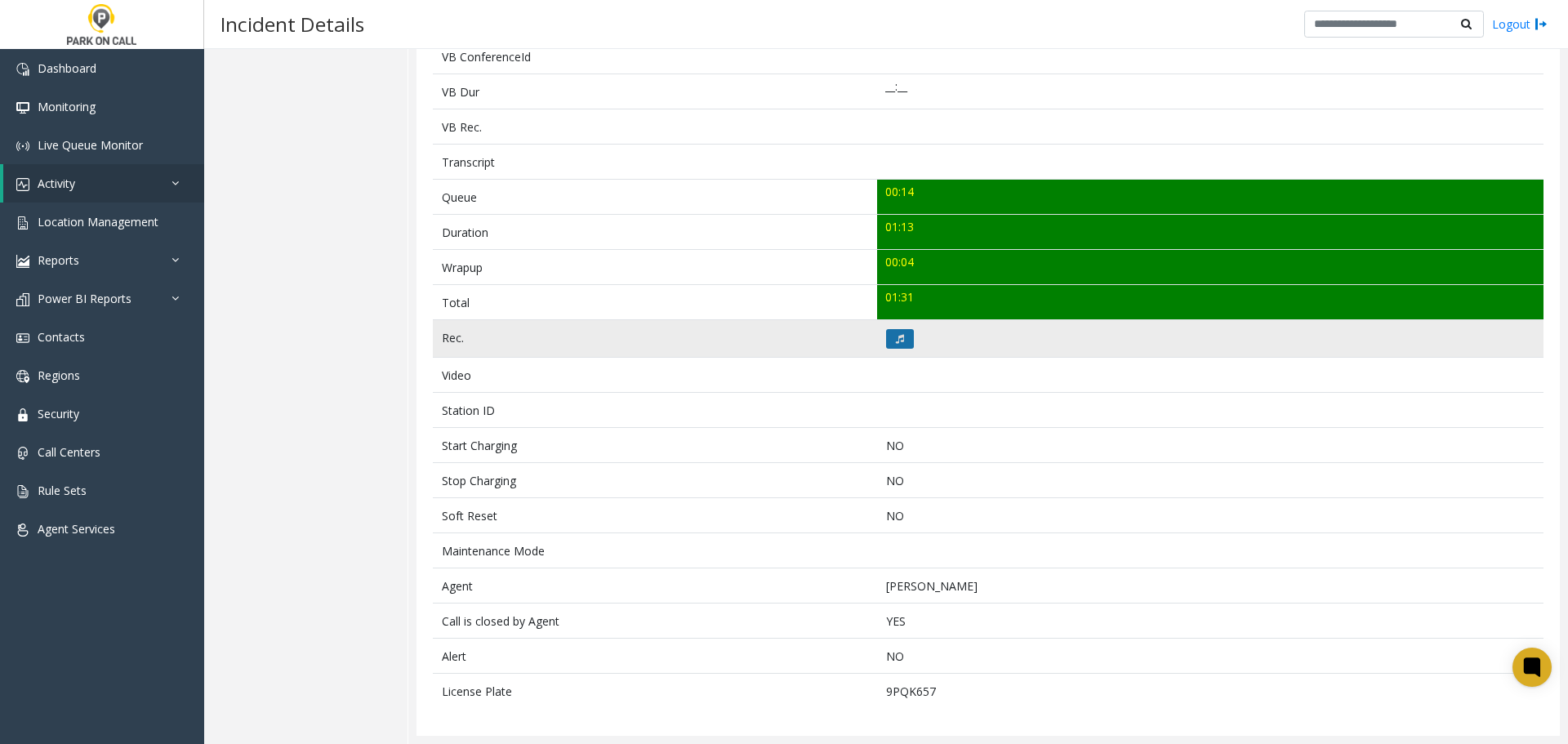
click at [886, 340] on button at bounding box center [900, 339] width 28 height 20
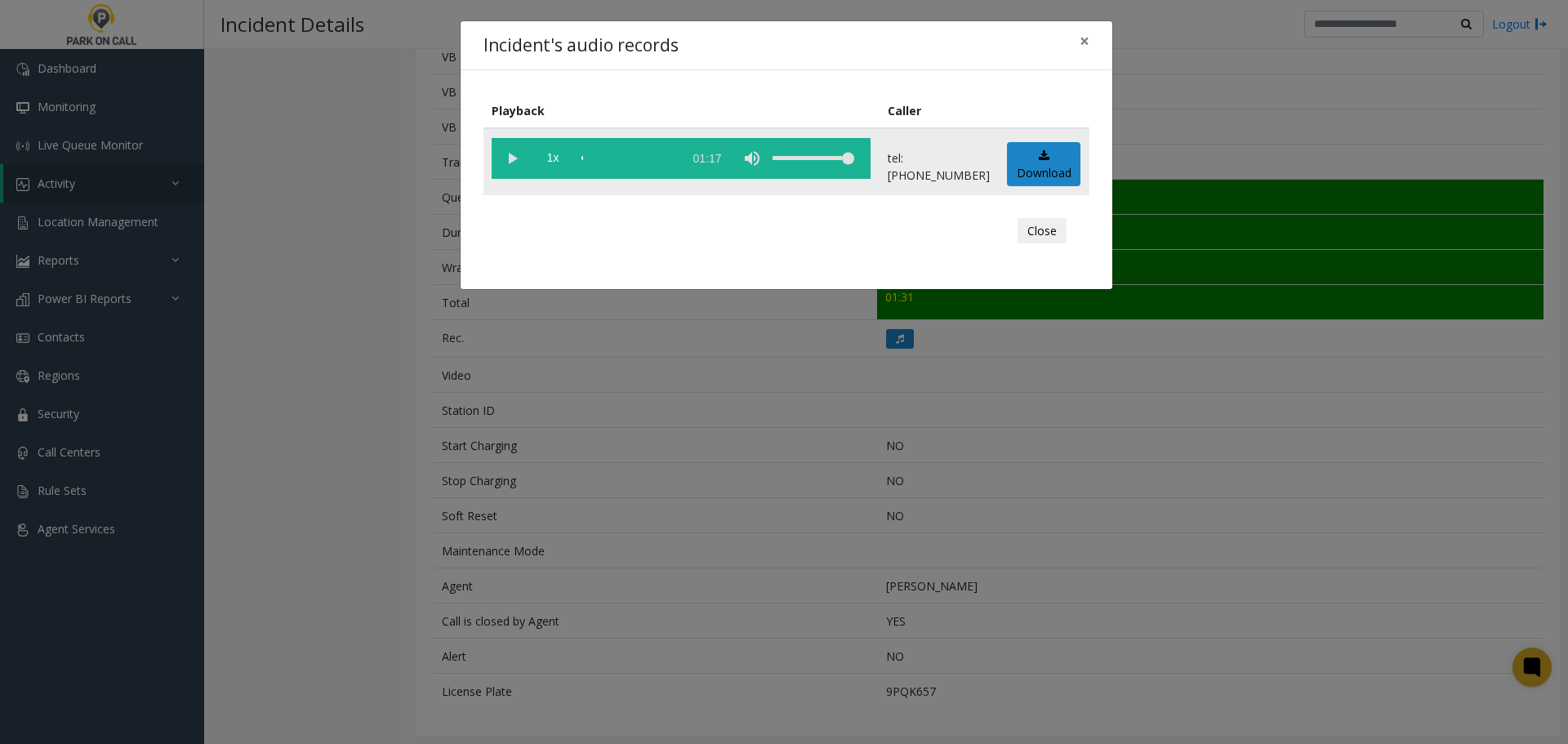
click at [516, 146] on vg-play-pause at bounding box center [512, 159] width 41 height 41
click at [372, 364] on div "Incident's audio records × Playback Caller 1x 01:17 tel:8310019002 Download Clo…" at bounding box center [784, 372] width 1568 height 744
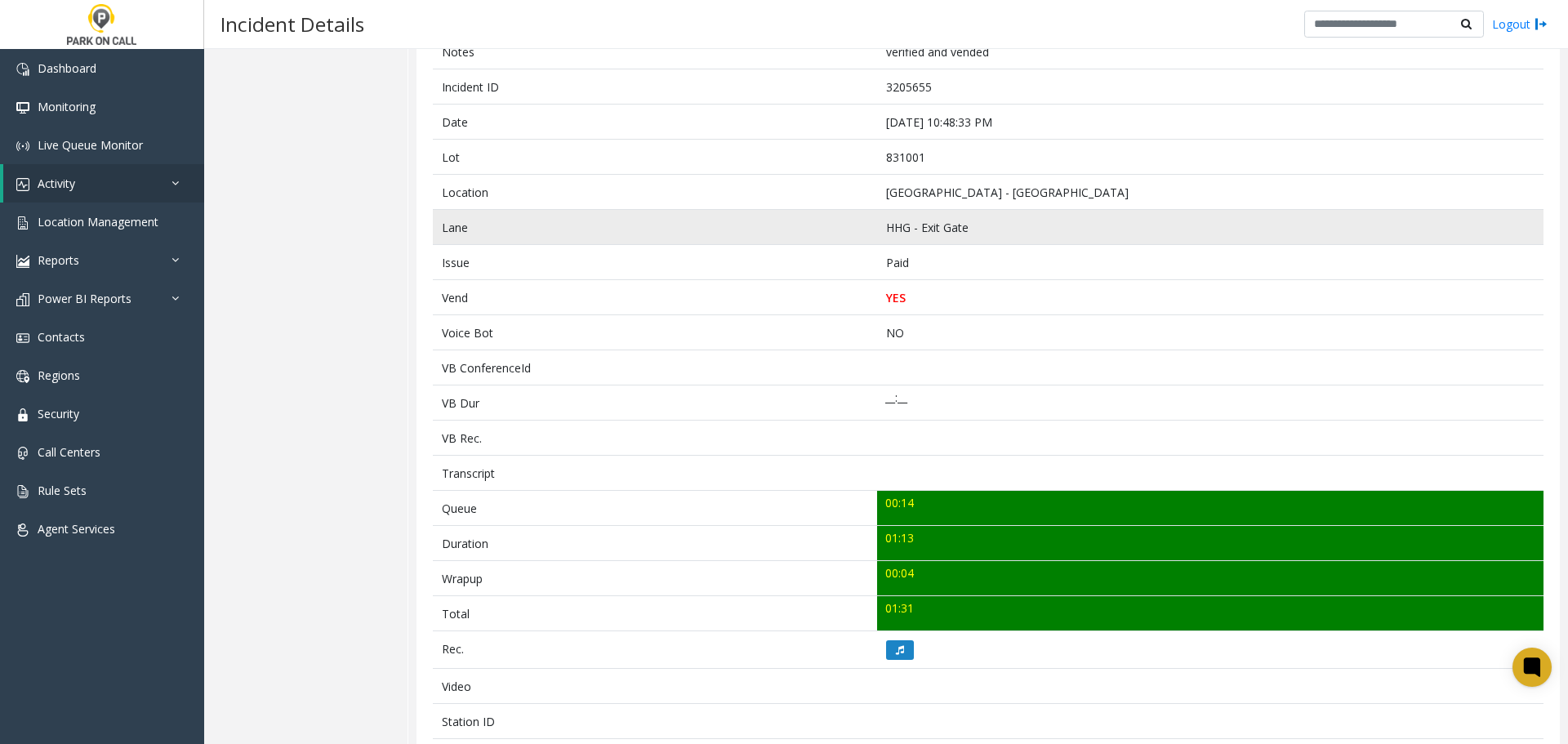
scroll to position [0, 0]
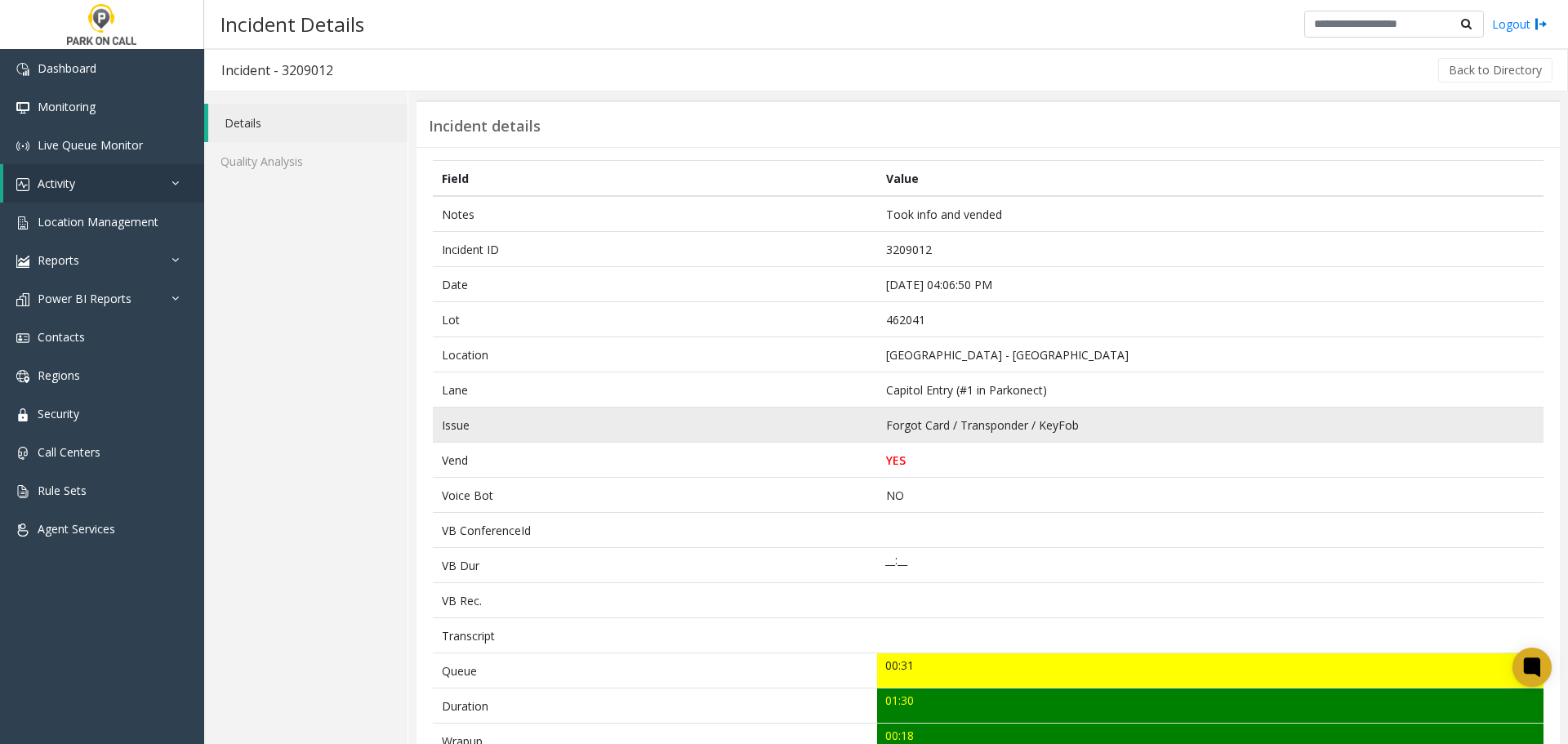
scroll to position [579, 0]
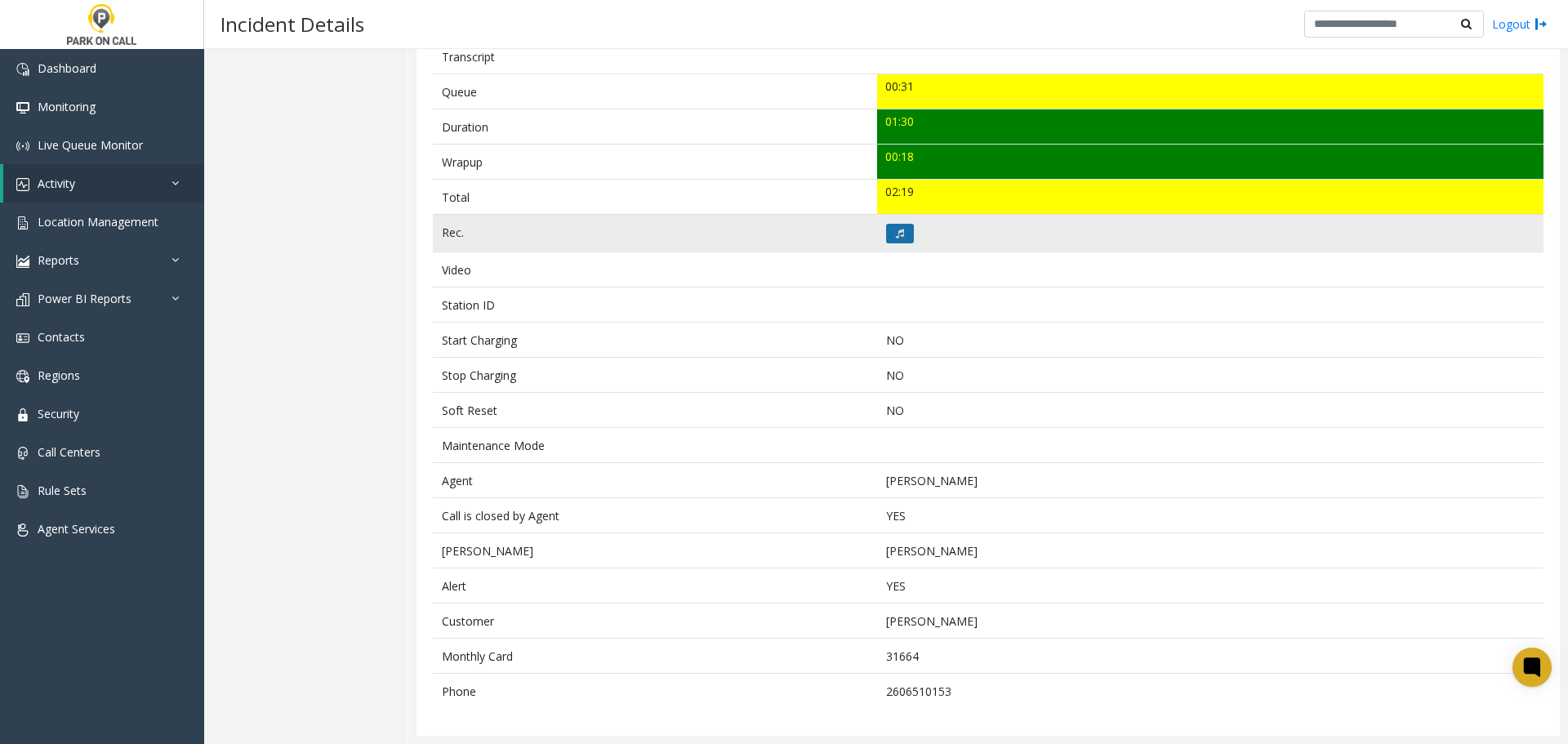
click at [901, 233] on button at bounding box center [900, 234] width 28 height 20
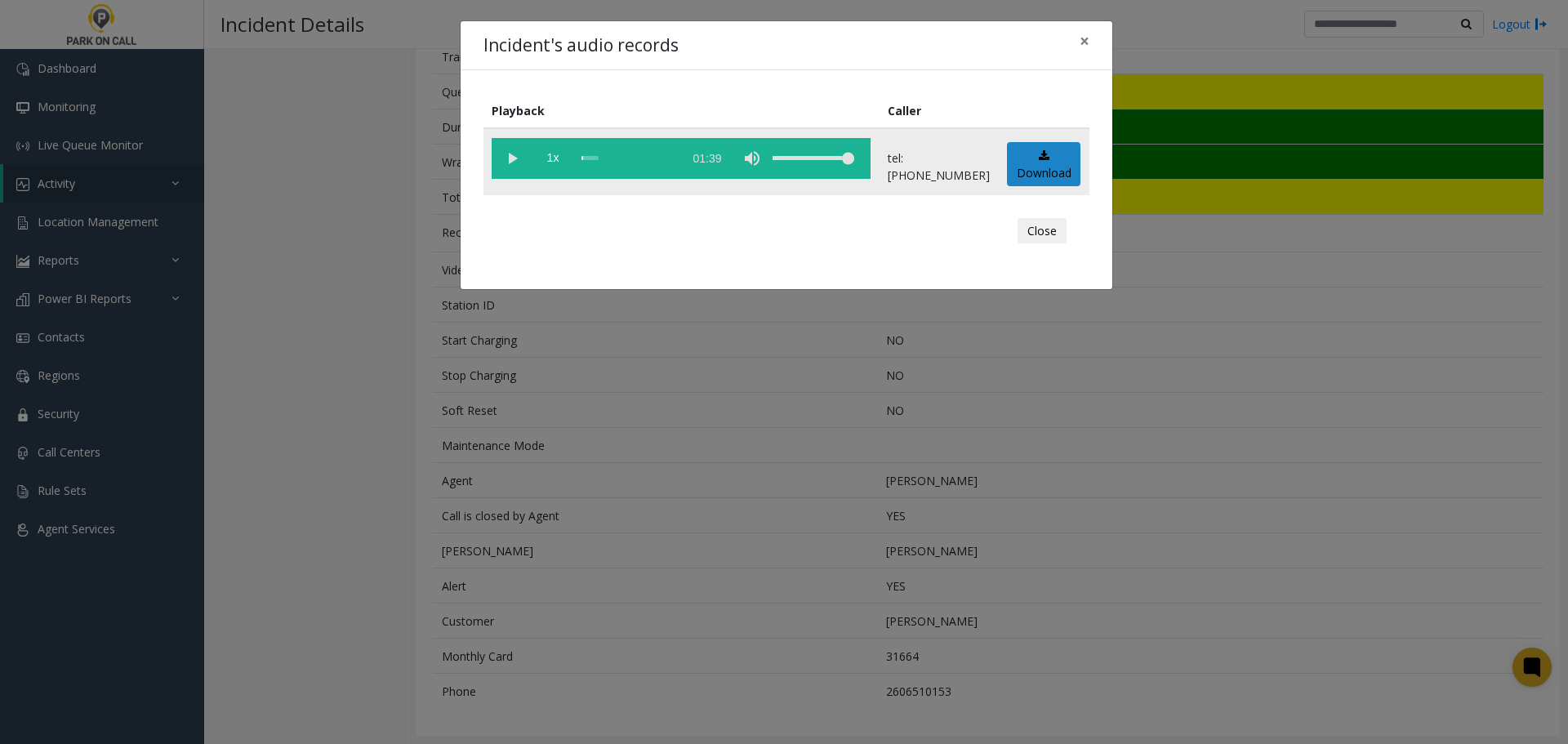
click at [507, 161] on vg-play-pause at bounding box center [512, 159] width 41 height 41
click at [749, 481] on div "Incident's audio records × Playback Caller 1x 01:39 tel:[PHONE_NUMBER] Download…" at bounding box center [784, 372] width 1568 height 744
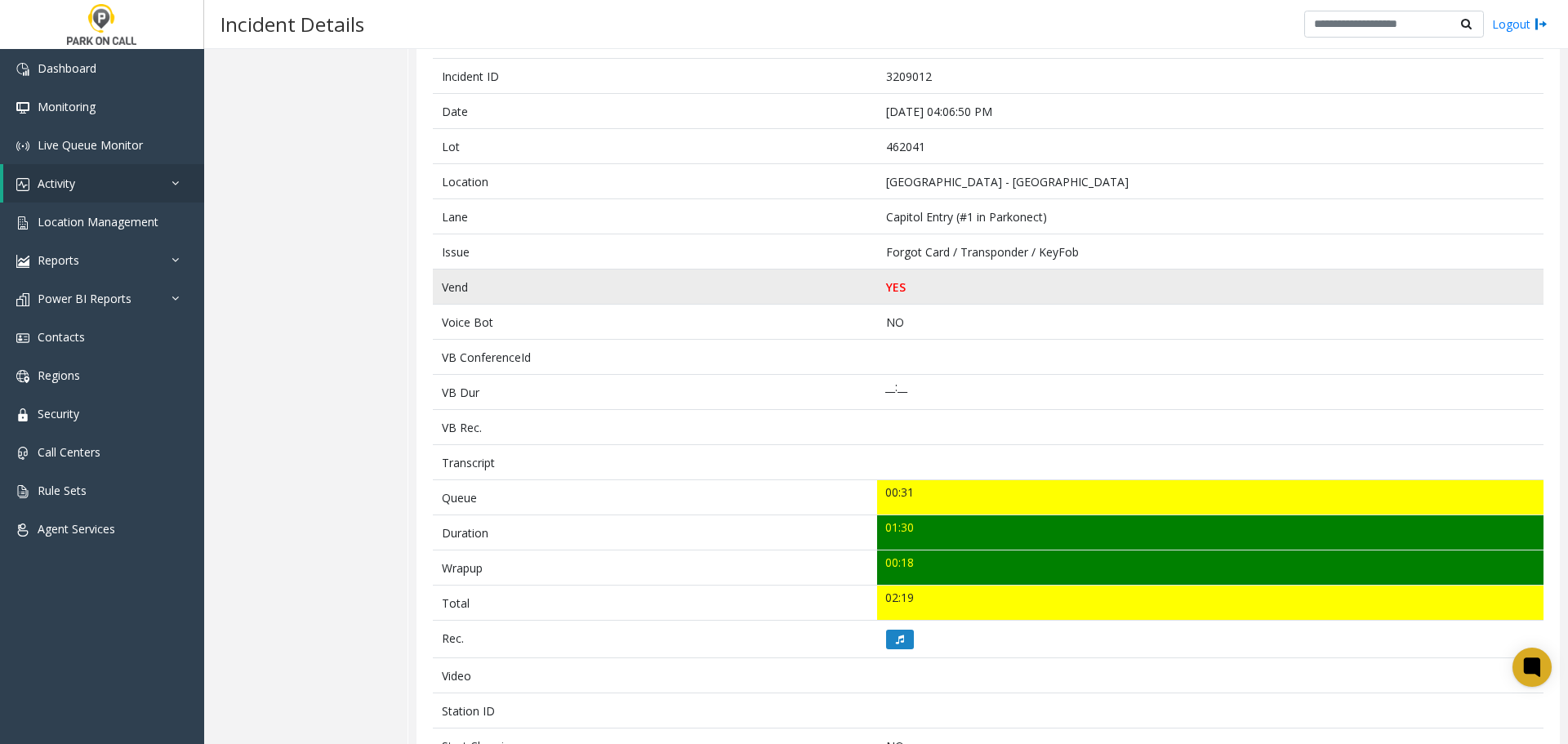
scroll to position [0, 0]
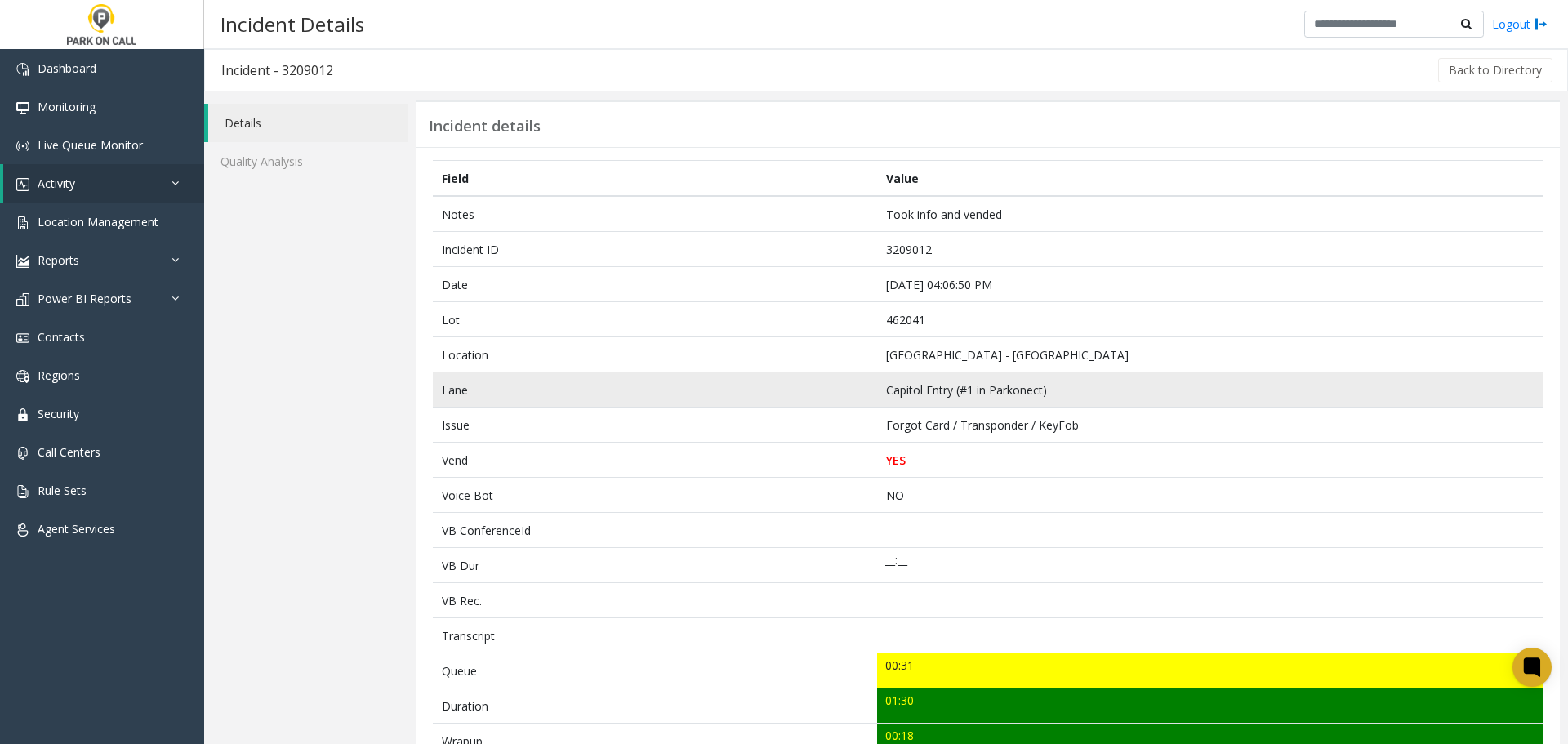
click at [1146, 386] on td "Capitol Entry (#1 in Parkonect)" at bounding box center [1211, 389] width 667 height 35
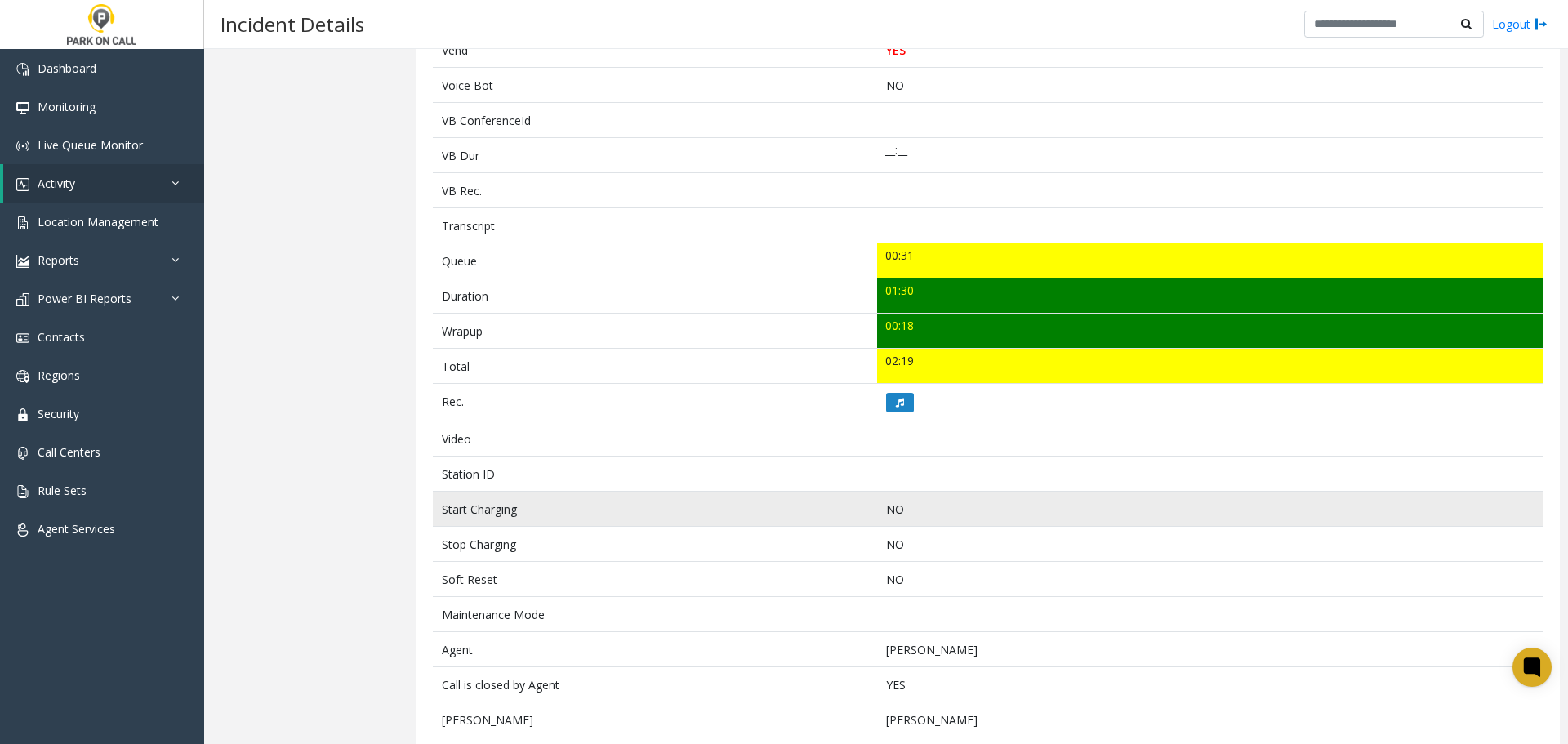
scroll to position [415, 0]
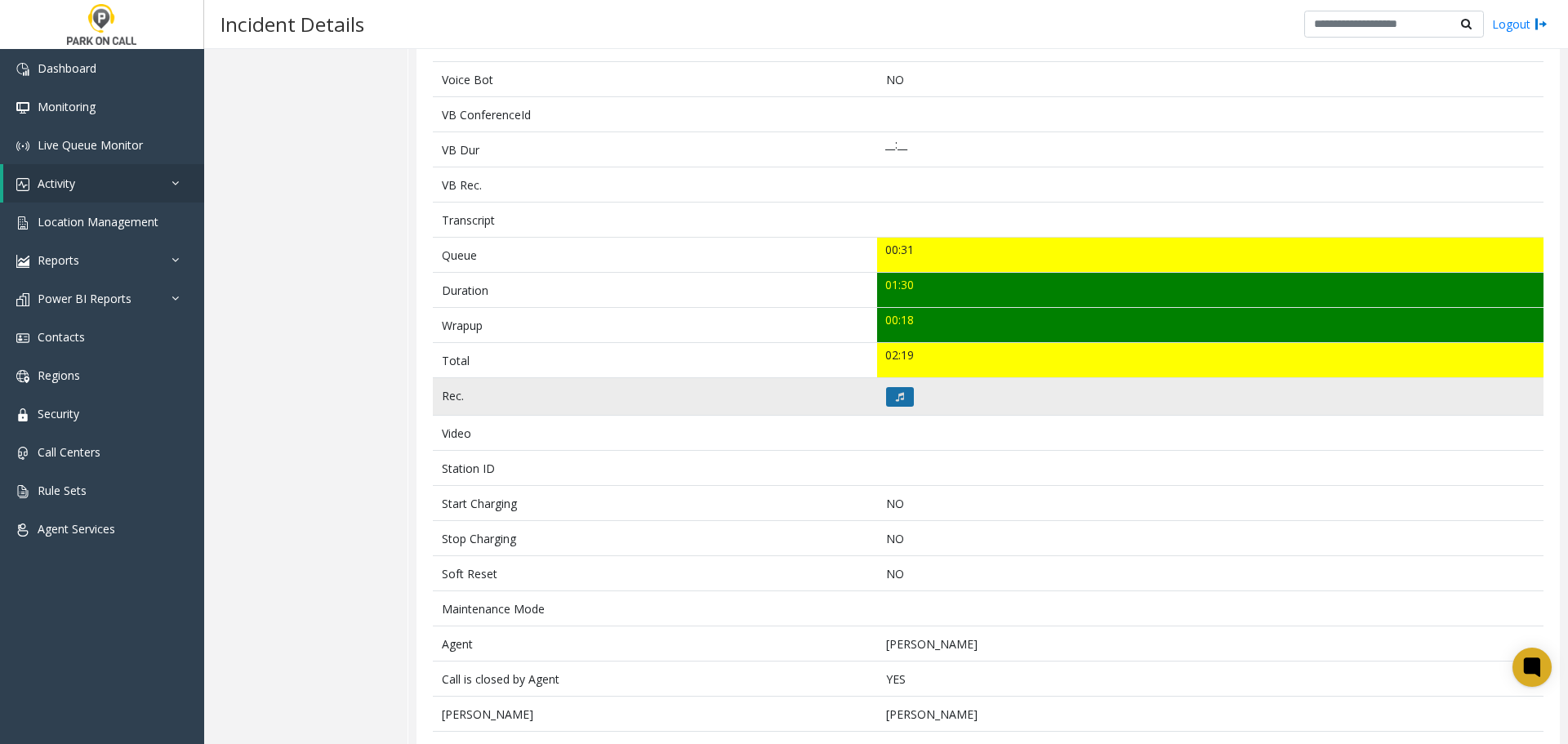
click at [899, 402] on button at bounding box center [900, 397] width 28 height 20
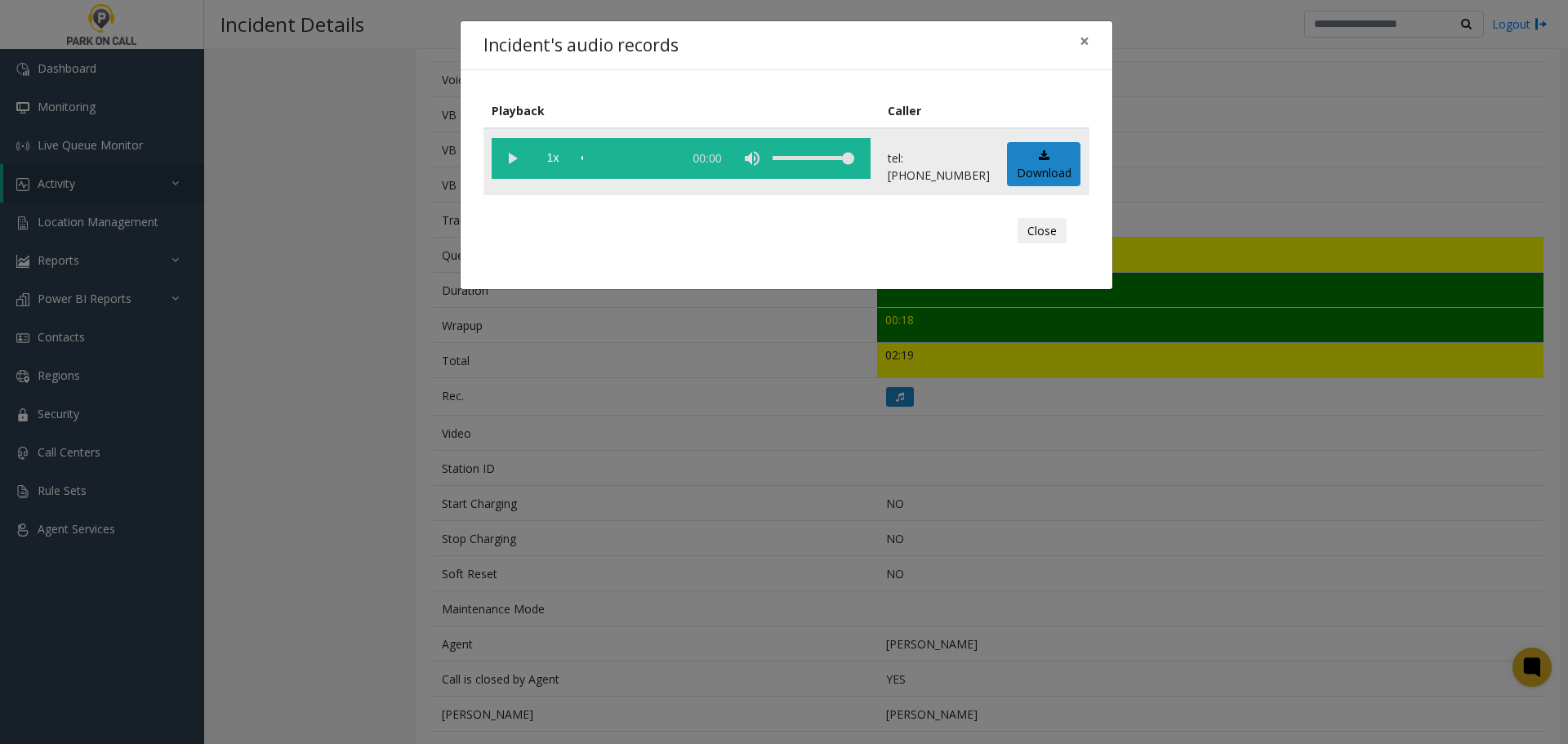
click at [510, 152] on vg-play-pause at bounding box center [512, 159] width 41 height 41
click at [666, 159] on div "scrub bar" at bounding box center [628, 159] width 93 height 41
click at [675, 161] on div "scrub bar" at bounding box center [628, 159] width 93 height 41
click at [715, 527] on div "Incident's audio records × Playback Caller 1x 01:39 tel:4620419001 Download Clo…" at bounding box center [784, 372] width 1568 height 744
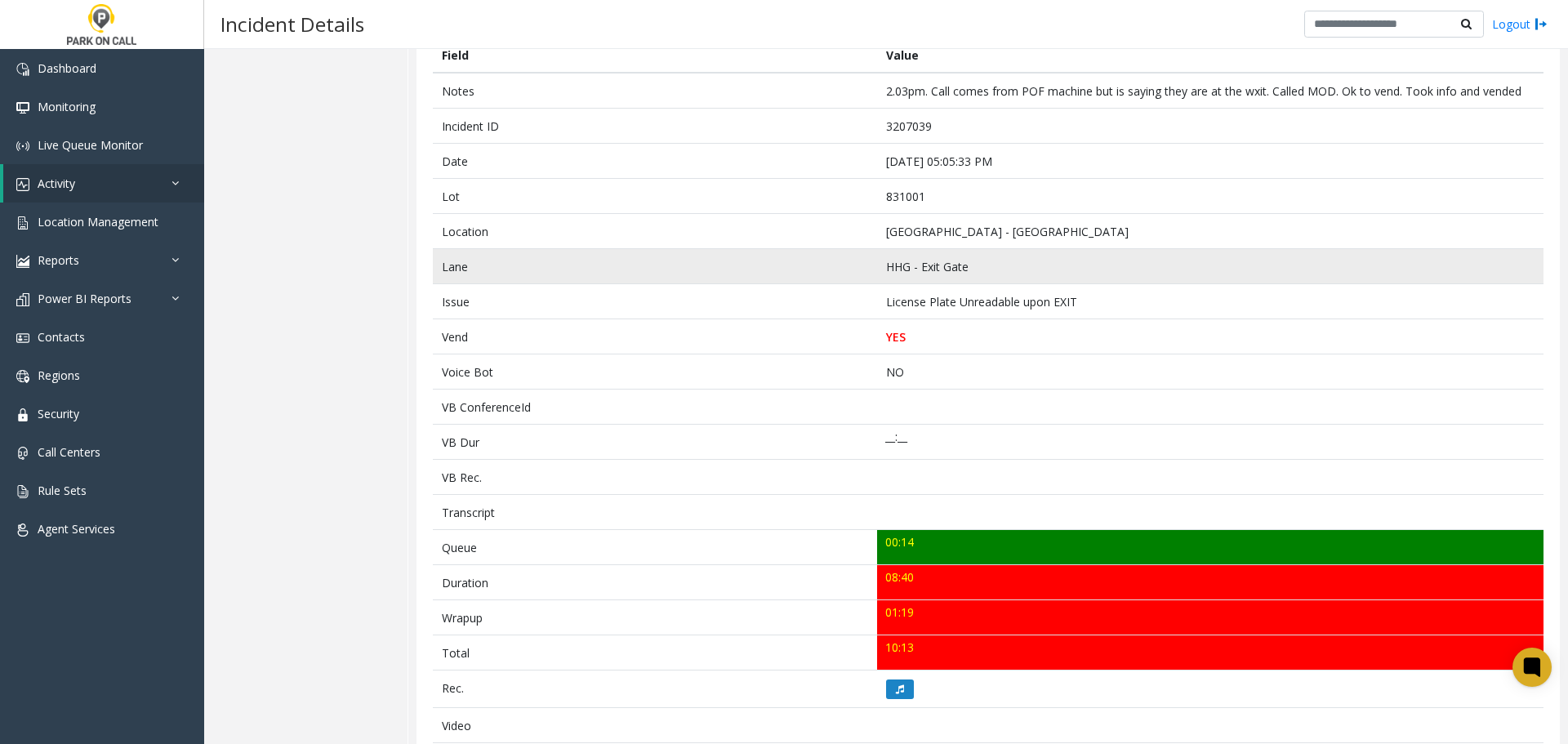
scroll to position [544, 0]
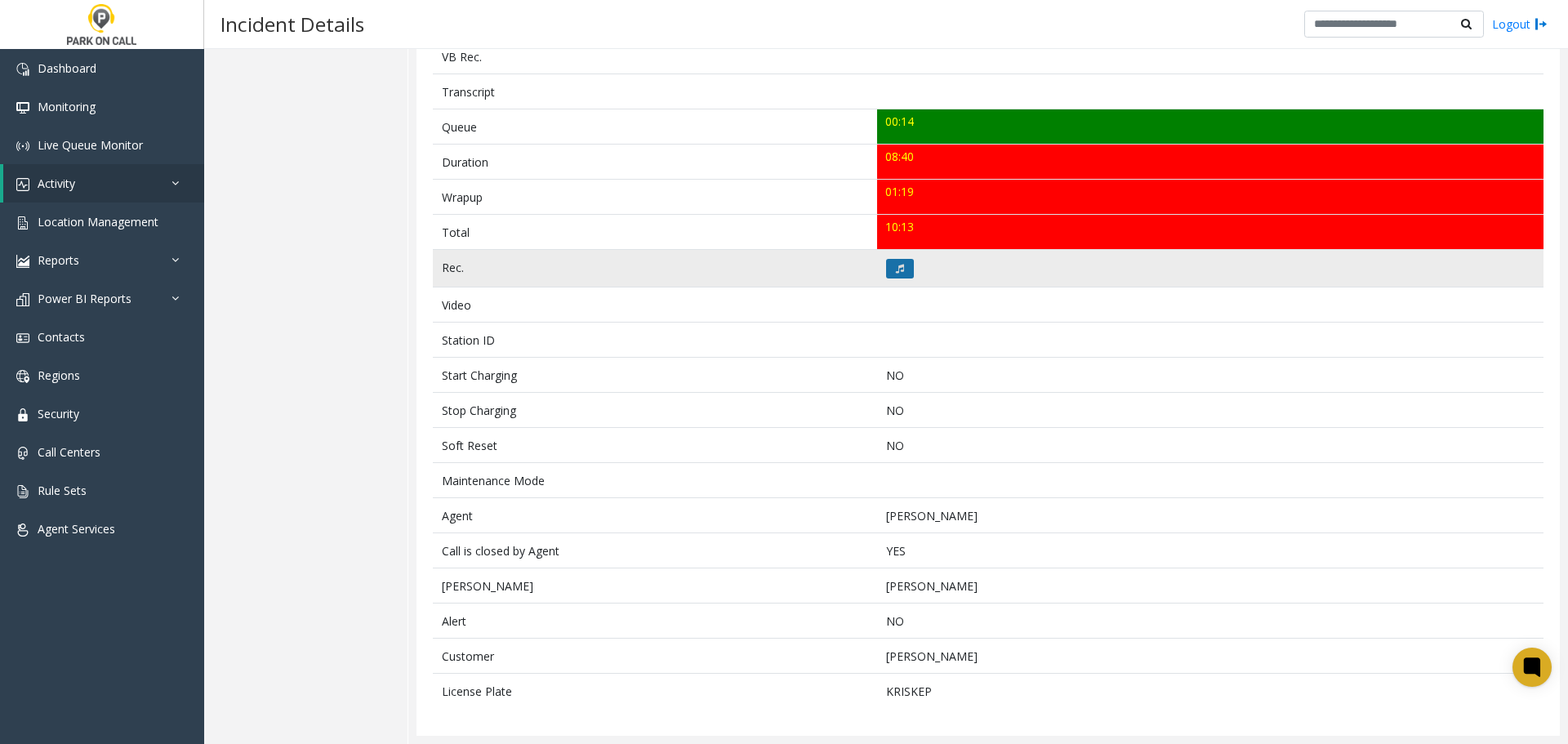
click at [887, 267] on button at bounding box center [900, 269] width 28 height 20
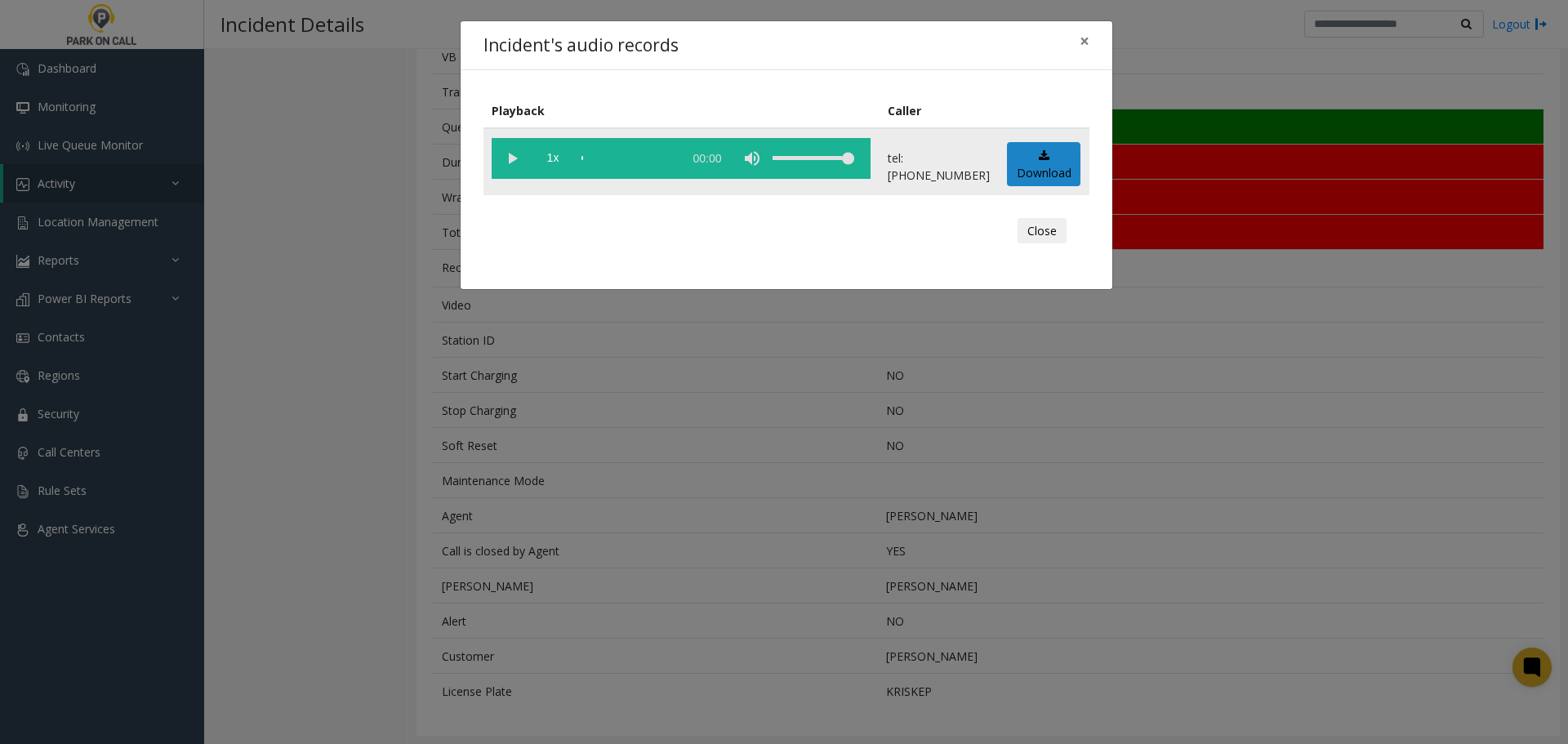
click at [510, 154] on vg-play-pause at bounding box center [512, 159] width 41 height 41
click at [607, 410] on div "Incident's audio records × Playback Caller 1x 08:43 tel:[PHONE_NUMBER] Download…" at bounding box center [784, 372] width 1568 height 744
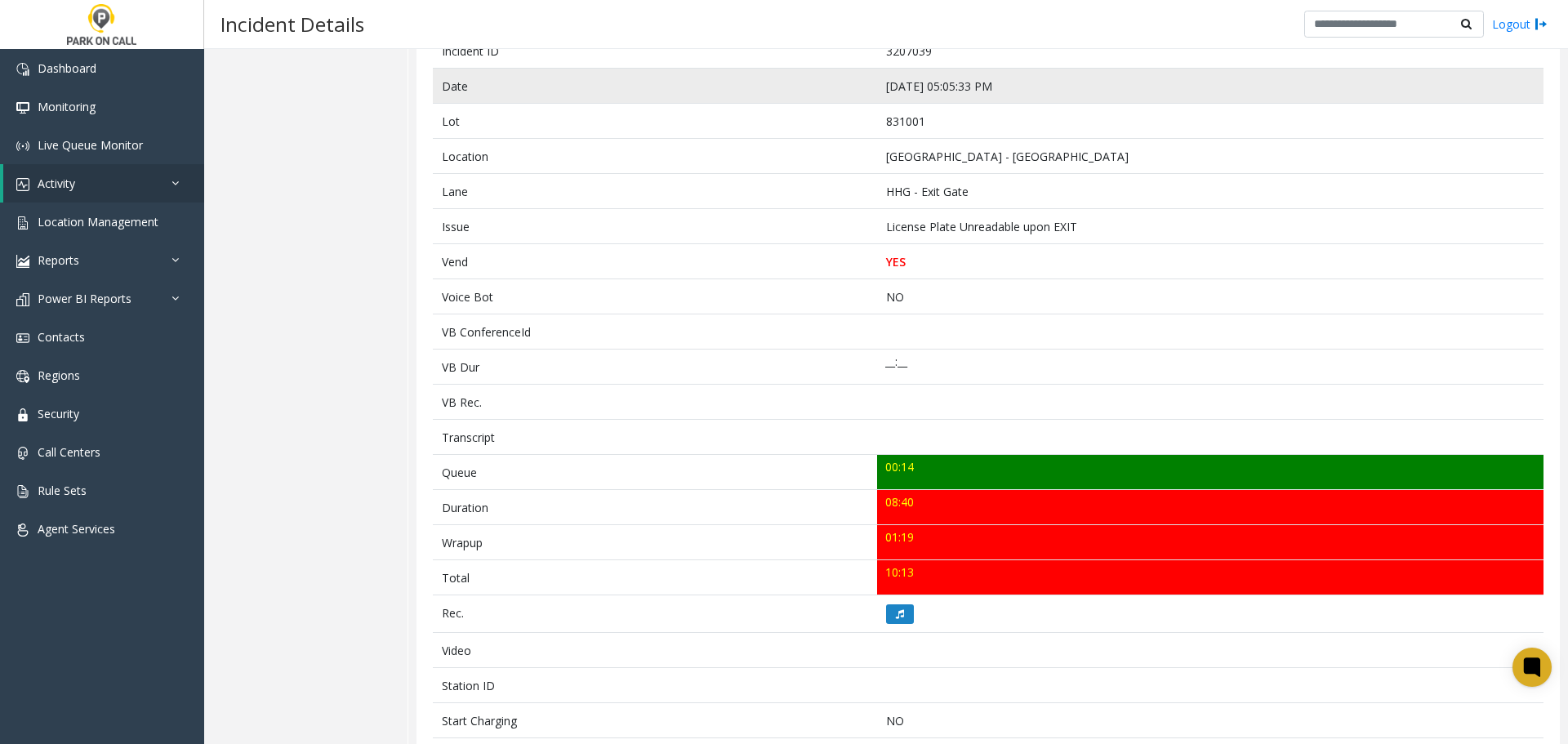
scroll to position [0, 0]
